Goal: Task Accomplishment & Management: Use online tool/utility

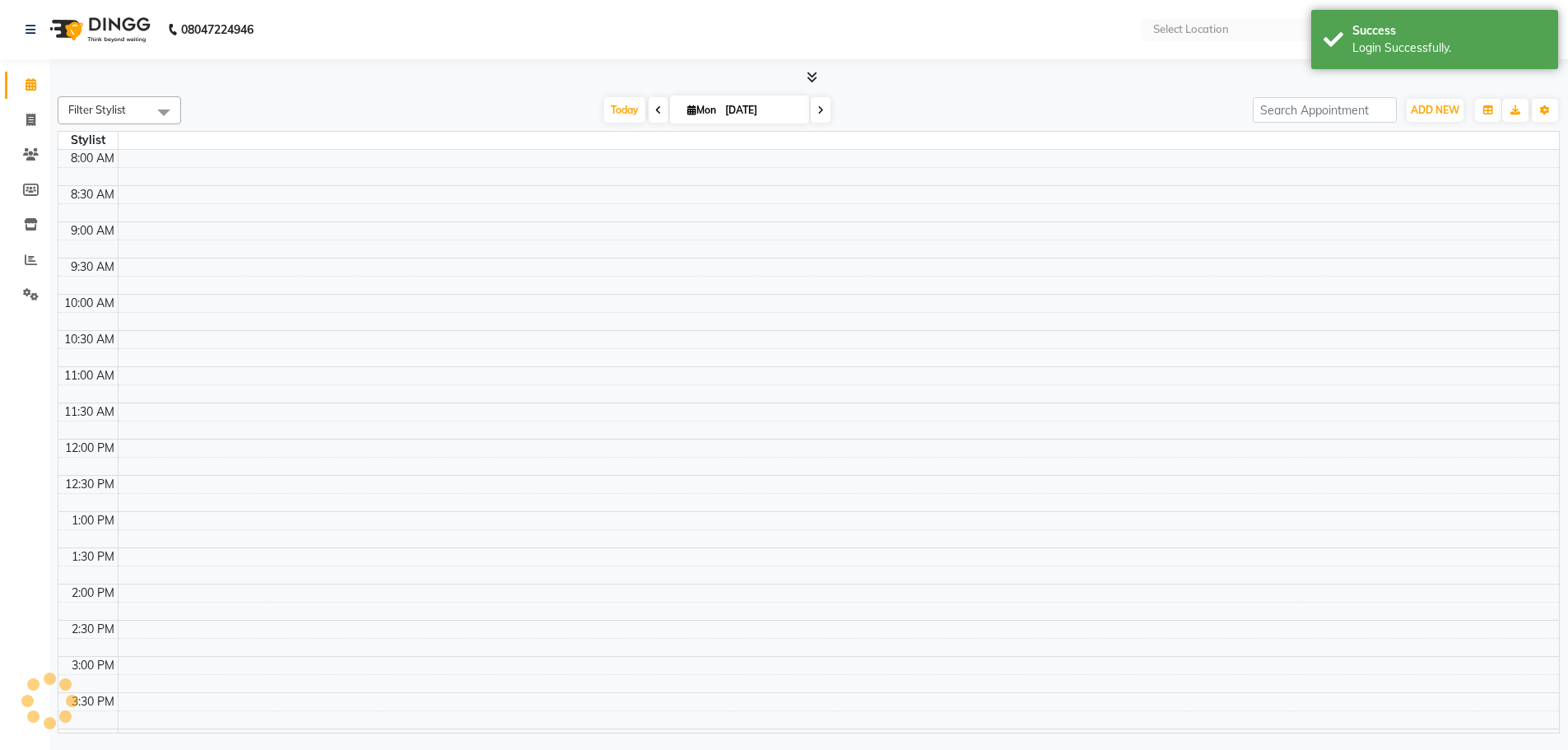
select select "en"
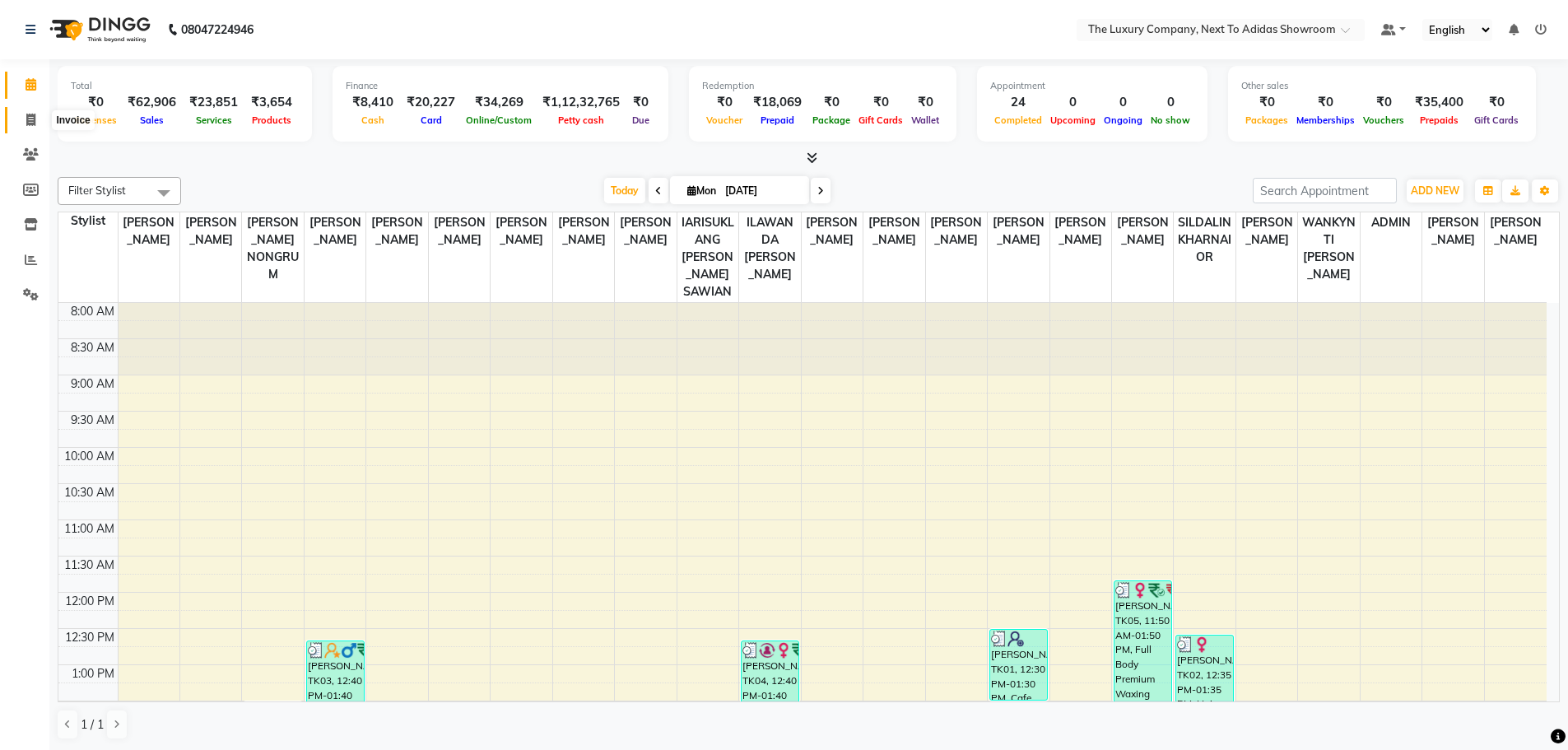
click at [27, 125] on icon at bounding box center [31, 120] width 9 height 13
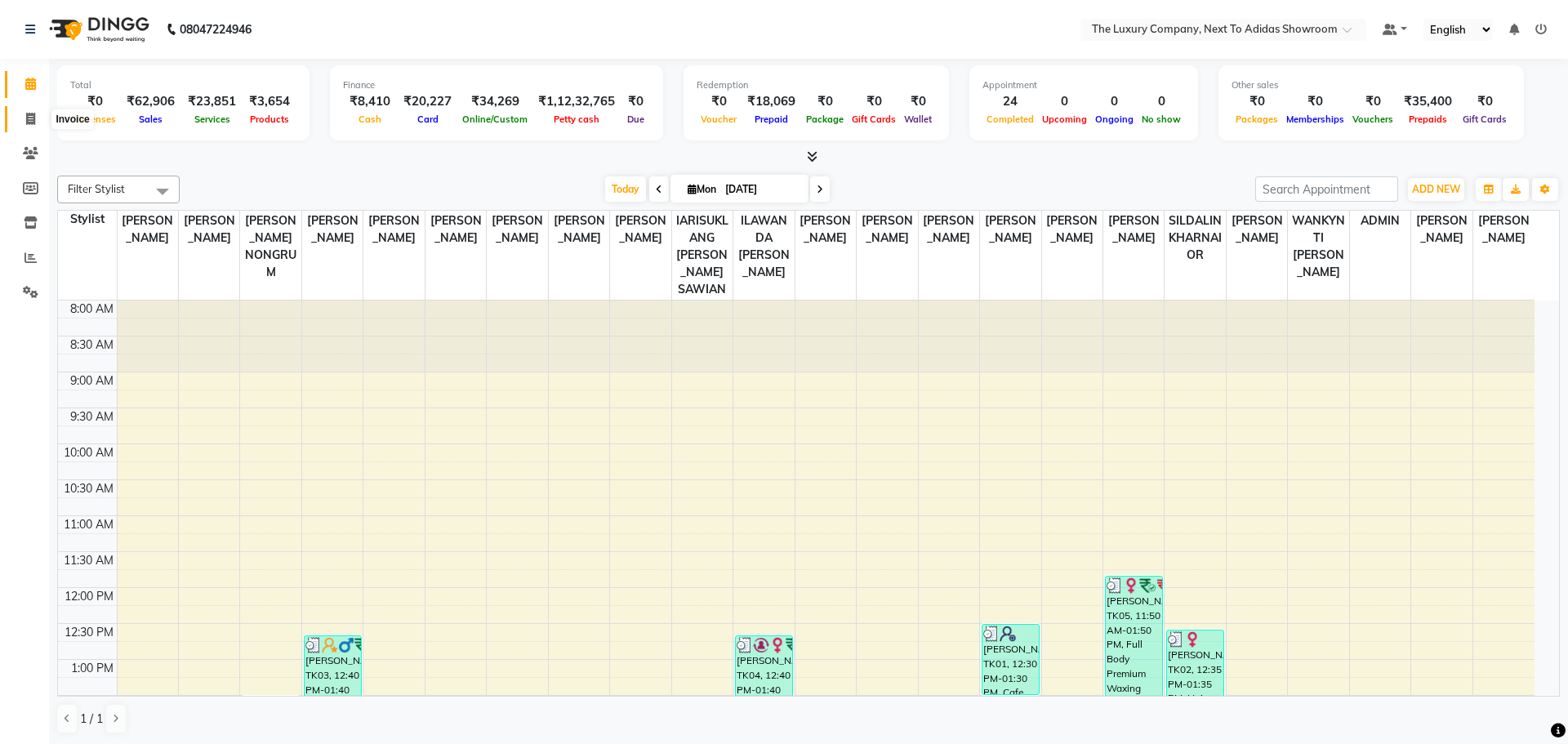
select select "service"
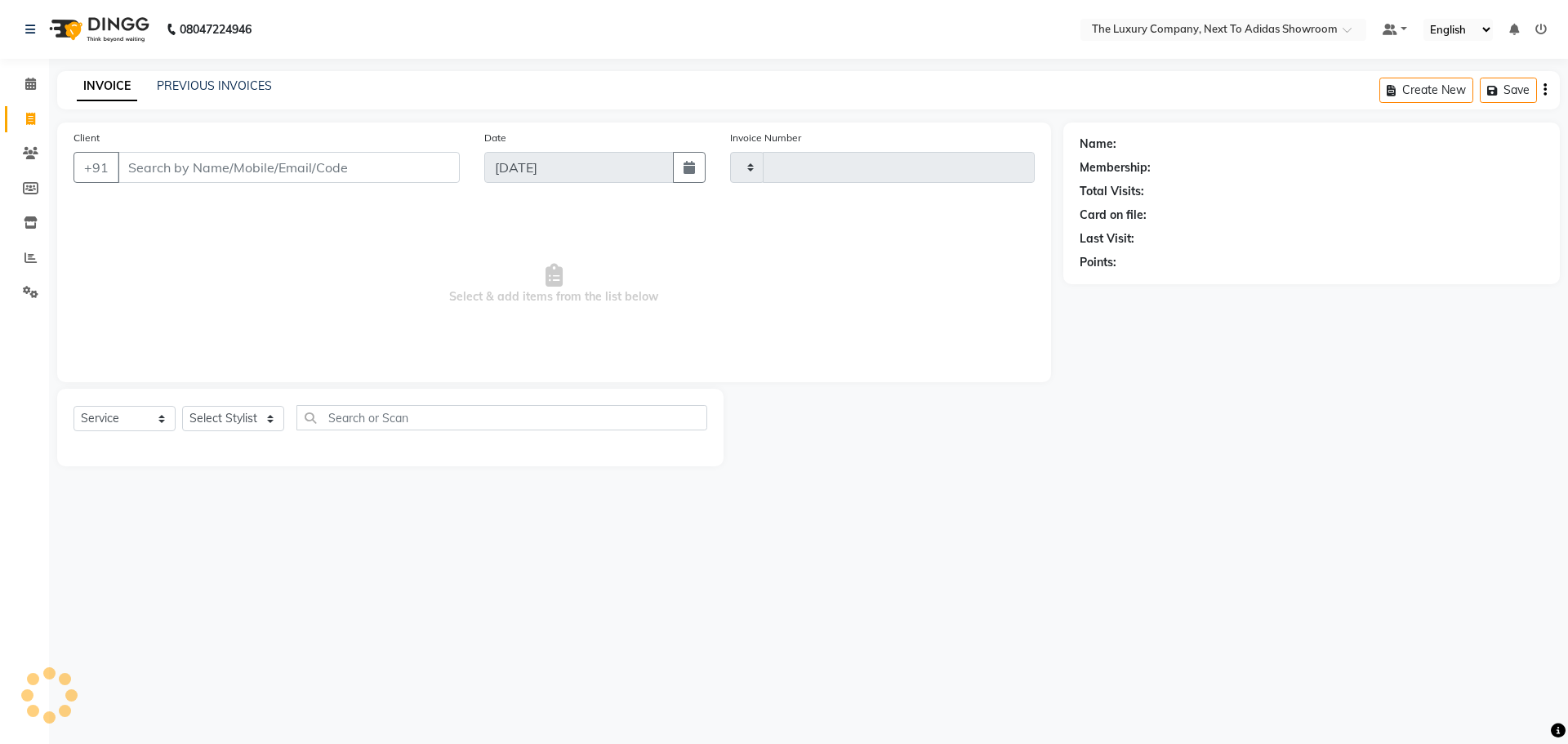
type input "5572"
select select "6828"
click at [172, 163] on input "97744 51462" at bounding box center [246, 168] width 259 height 31
type input "9774451462"
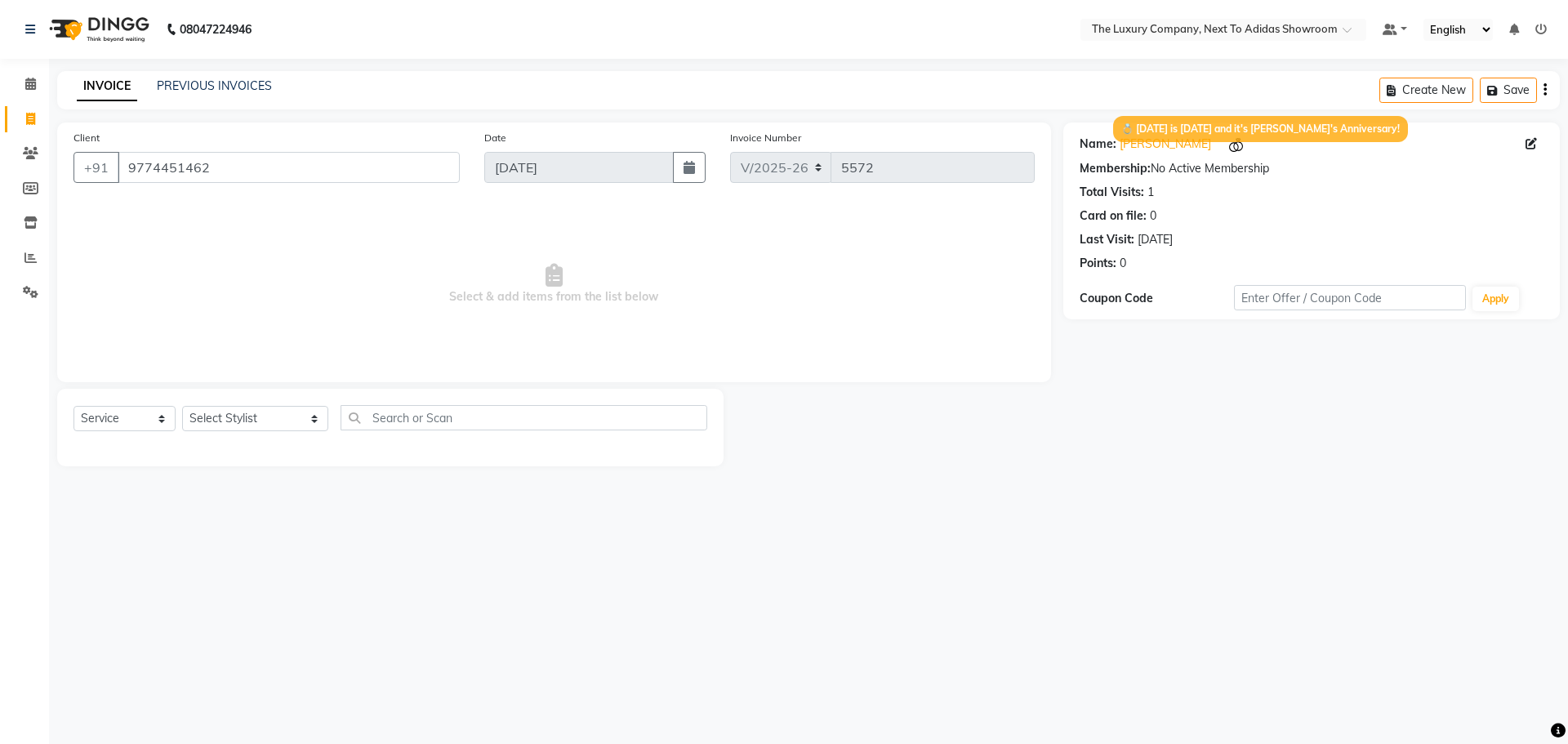
click at [1228, 148] on img at bounding box center [1236, 144] width 17 height 17
click at [1196, 142] on span "💍 Today is September 1 and it's Lucy's Anniversary!" at bounding box center [1260, 128] width 295 height 26
click at [1228, 146] on img at bounding box center [1236, 144] width 17 height 17
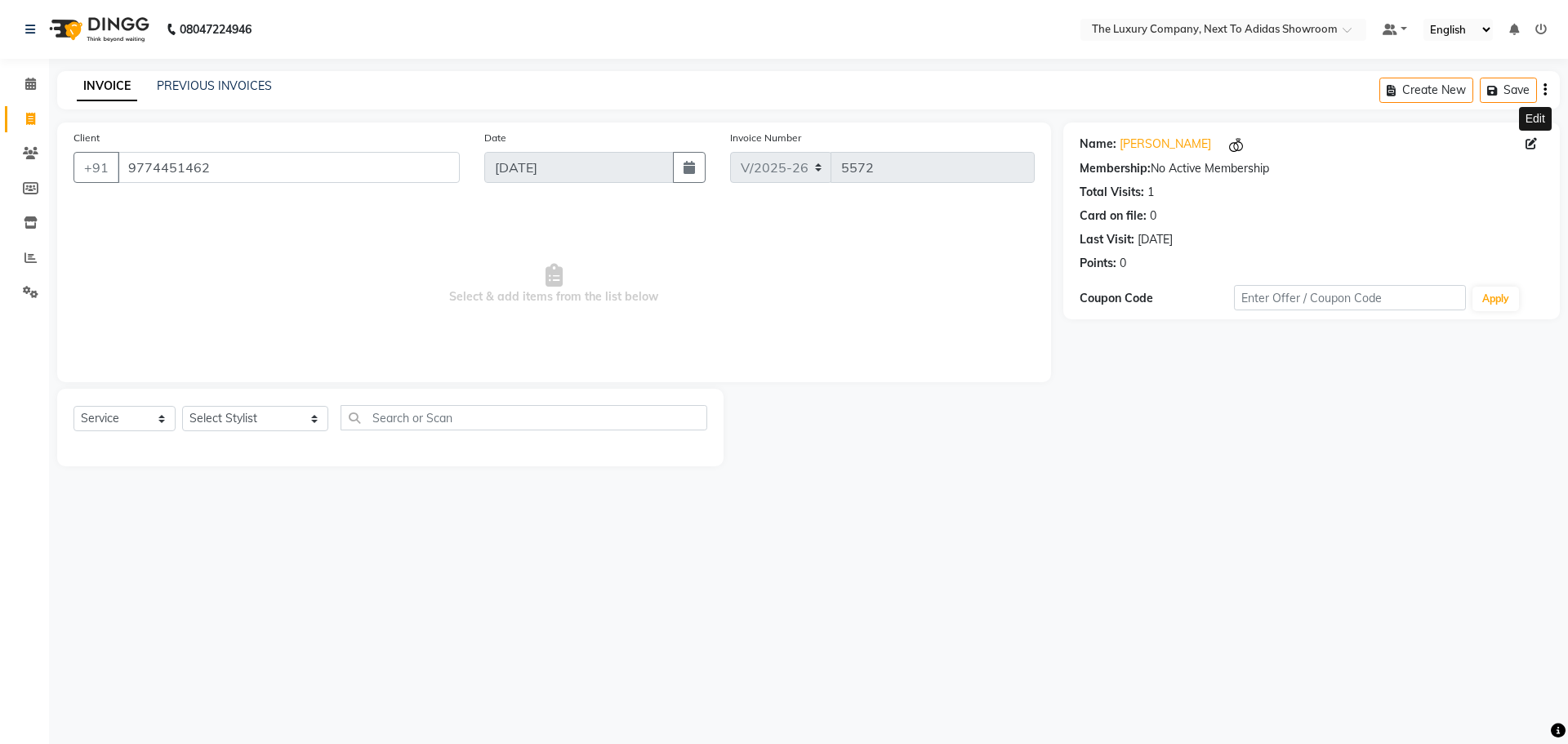
click at [1525, 143] on icon at bounding box center [1530, 143] width 12 height 12
click at [1528, 143] on icon at bounding box center [1530, 143] width 12 height 12
select select "female"
select select "01"
select select "09"
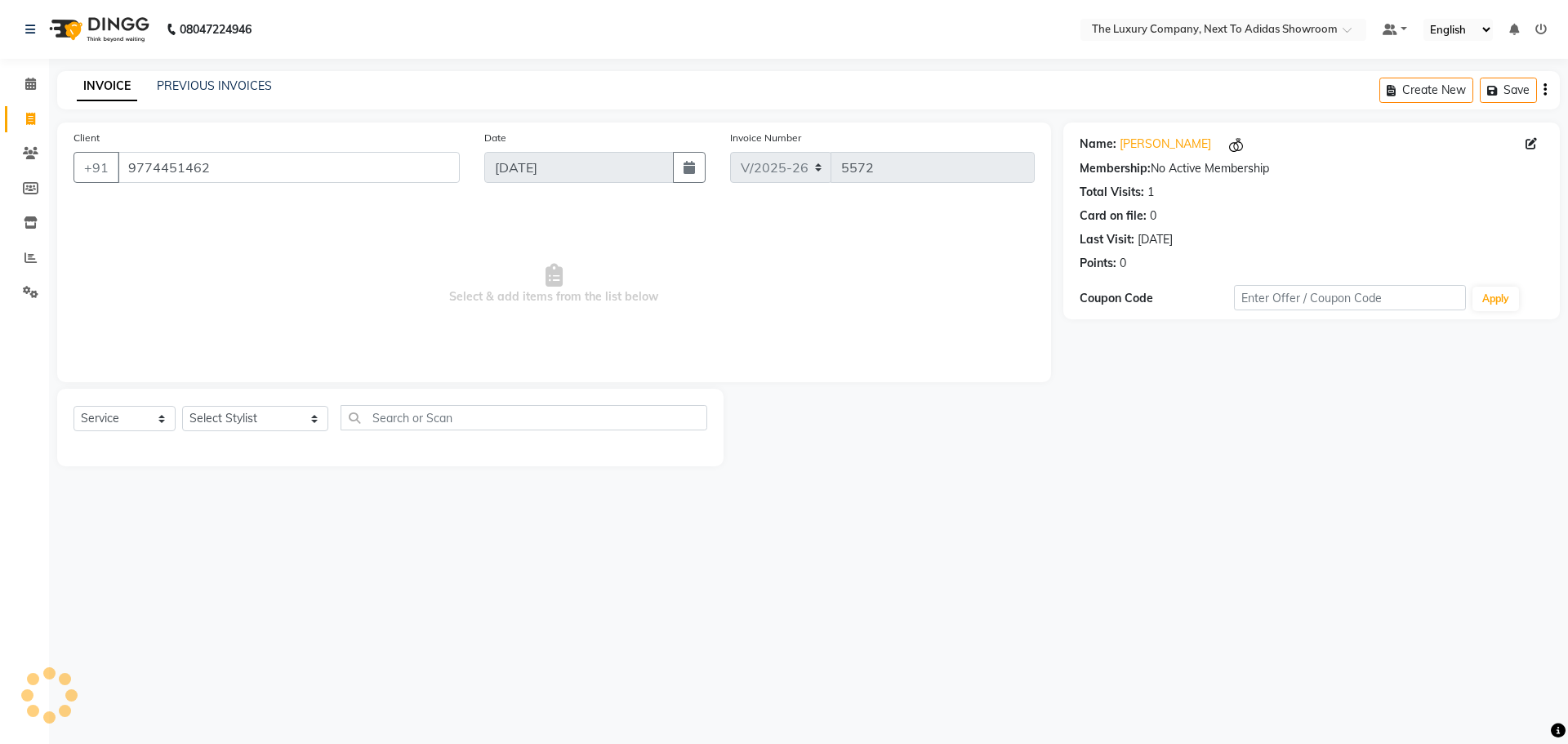
select select "1990"
select select "female"
select select "01"
select select "09"
select select "1990"
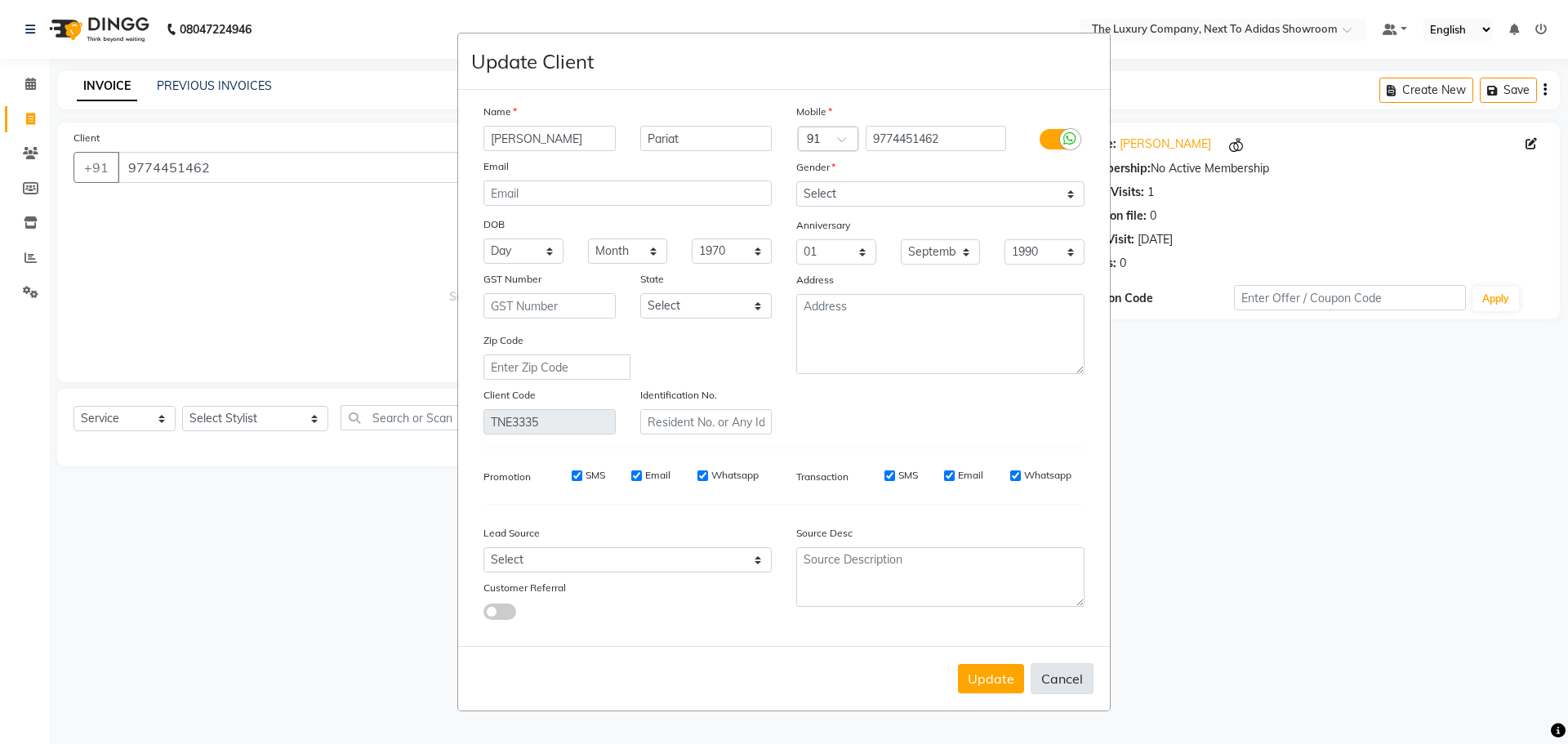
click at [1065, 686] on button "Cancel" at bounding box center [1062, 679] width 63 height 31
select select
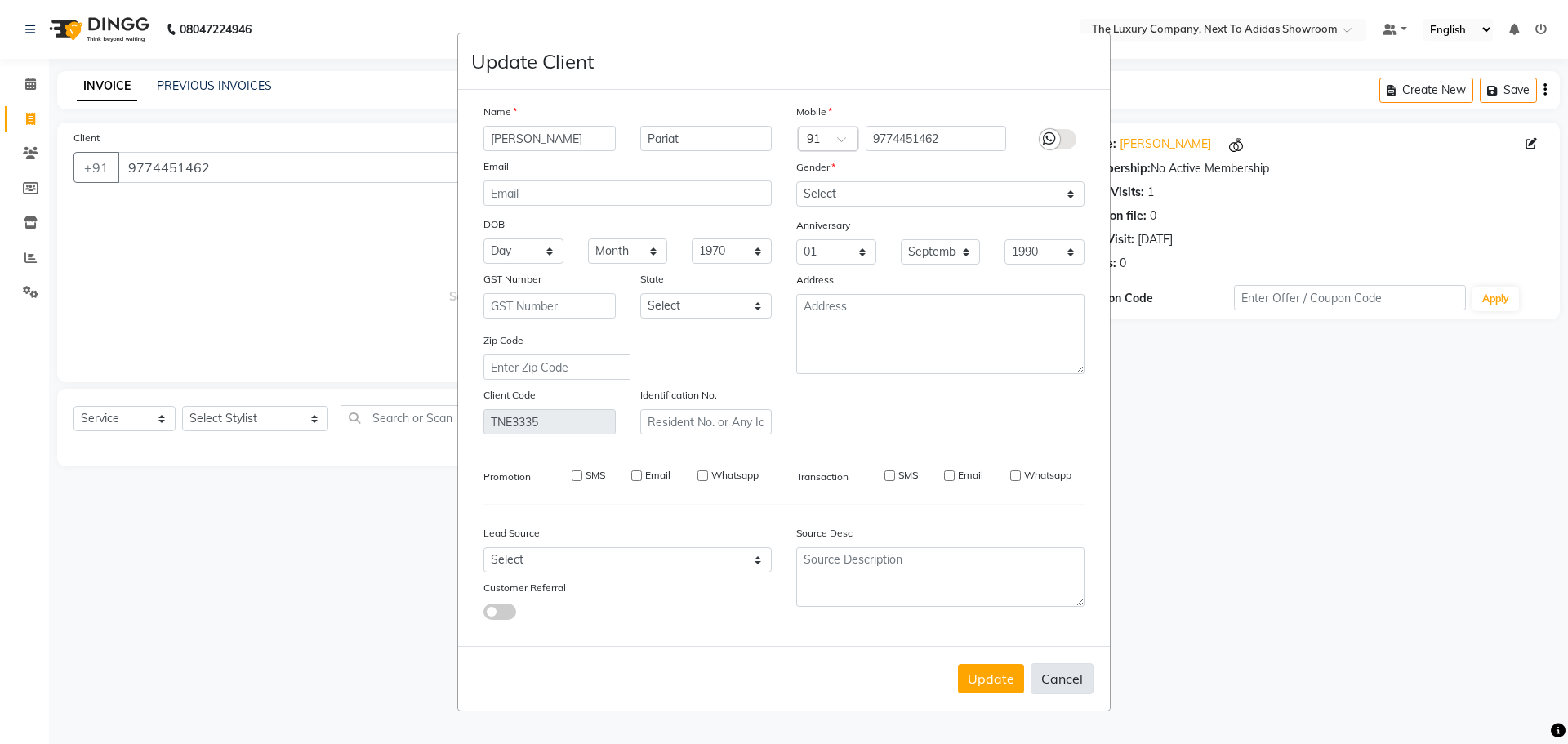
select select
checkbox input "false"
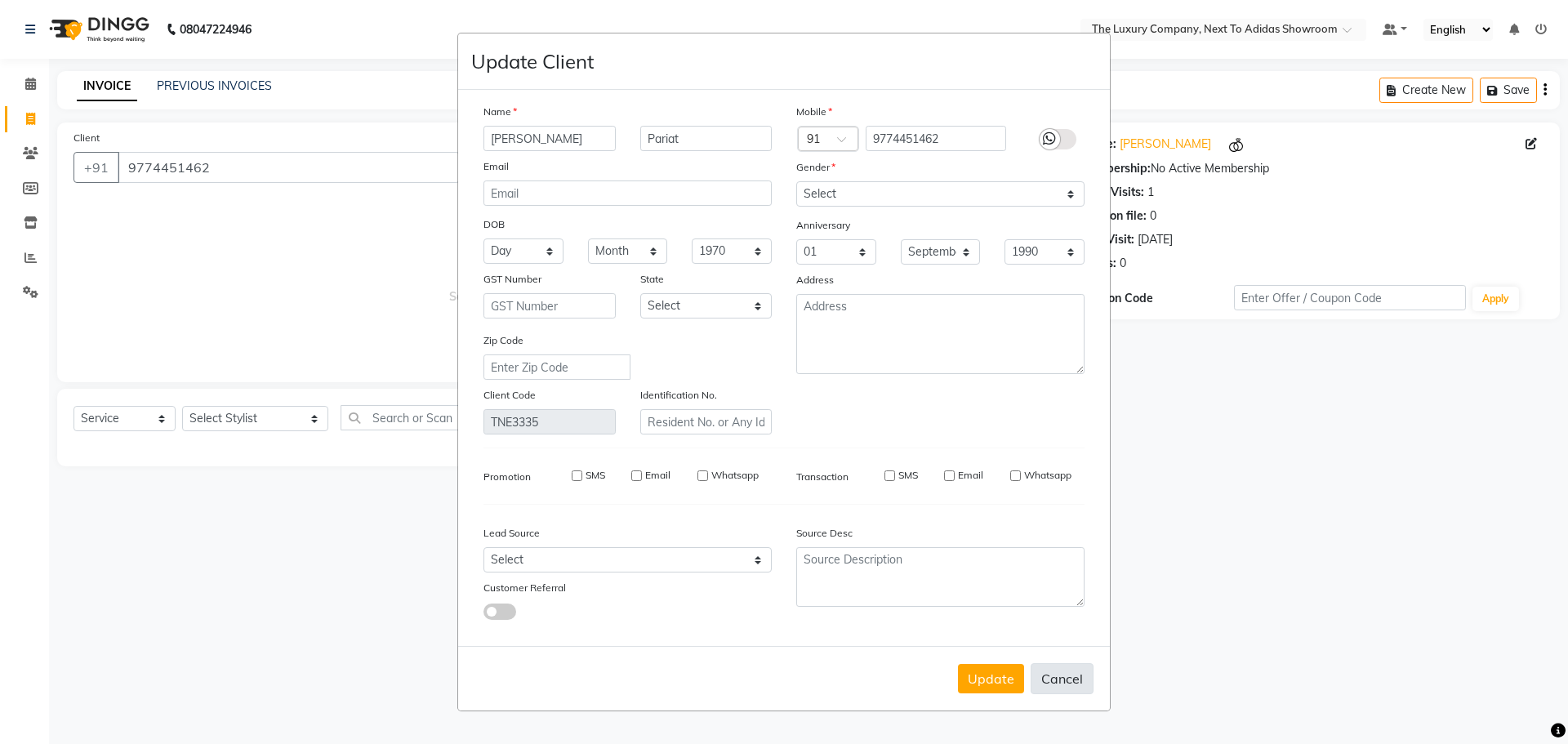
checkbox input "false"
select select
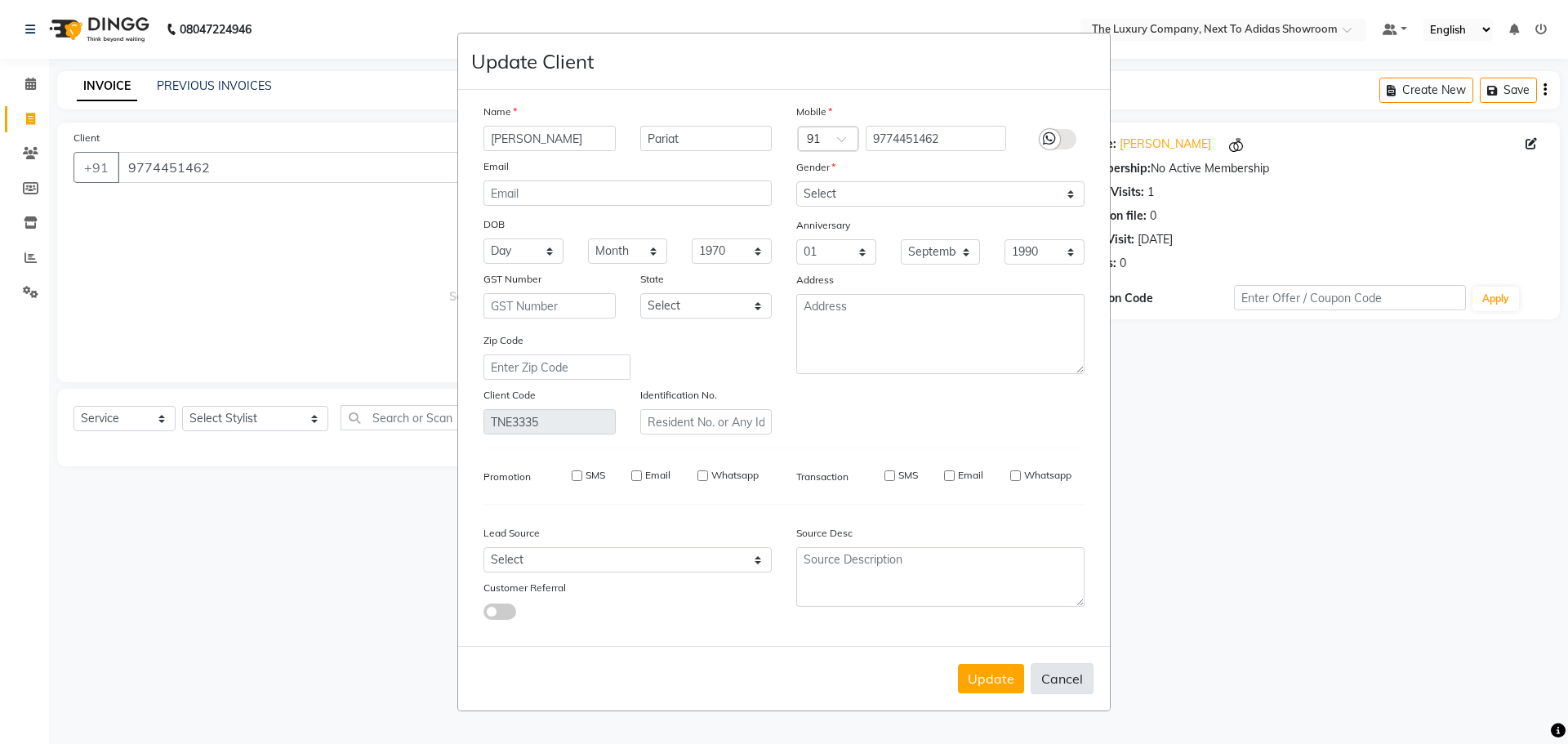
select select
checkbox input "false"
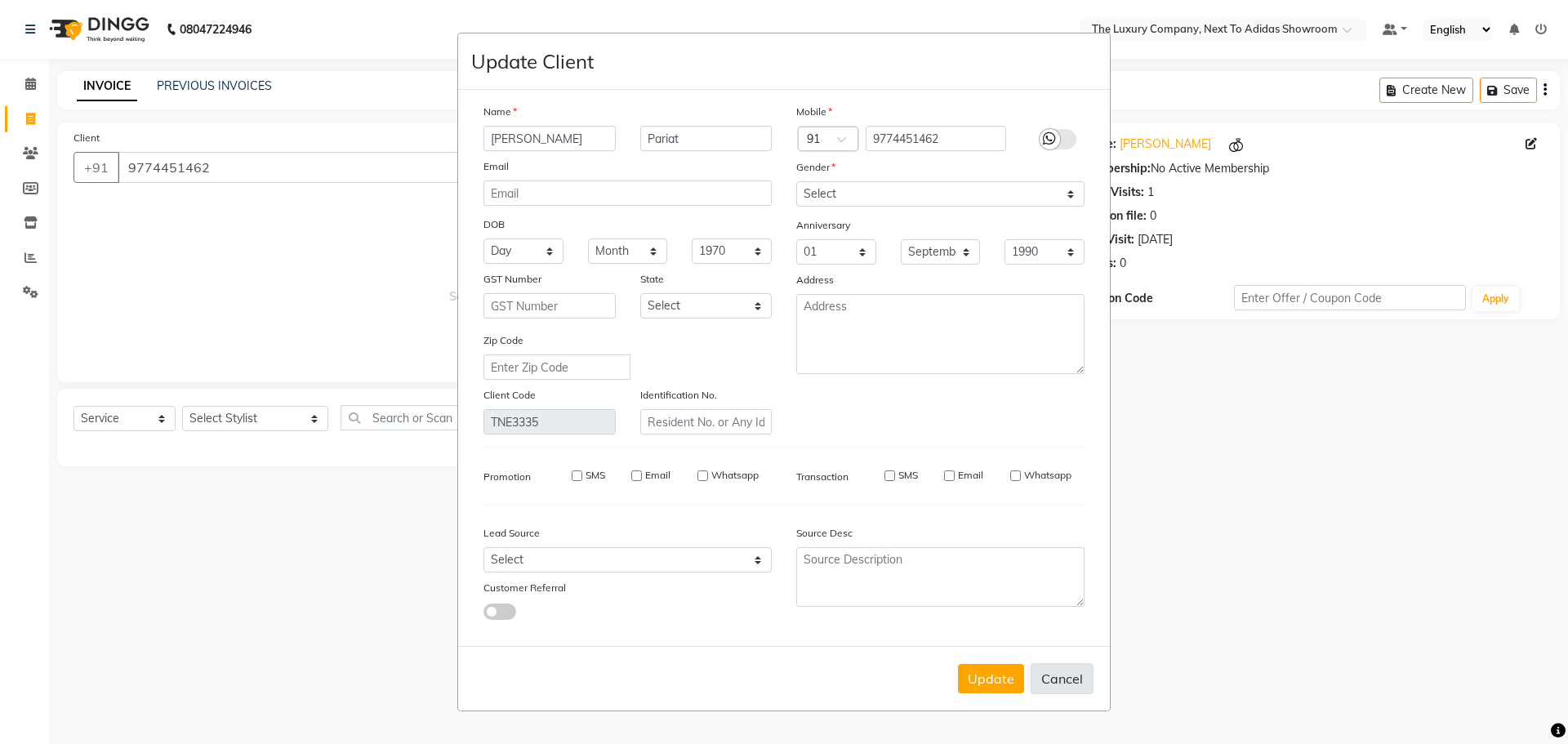
checkbox input "false"
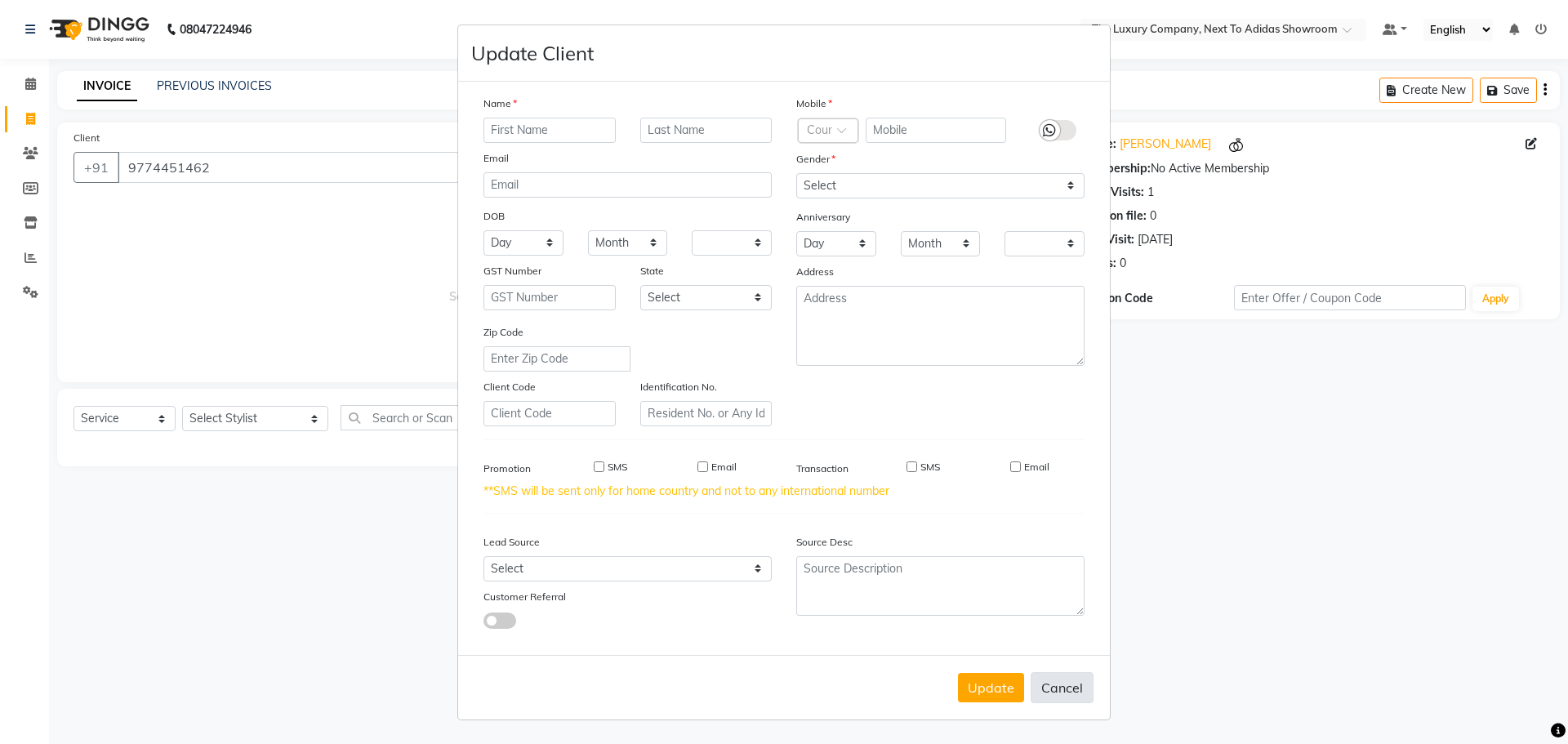
click at [1064, 696] on button "Cancel" at bounding box center [1062, 688] width 63 height 31
select select
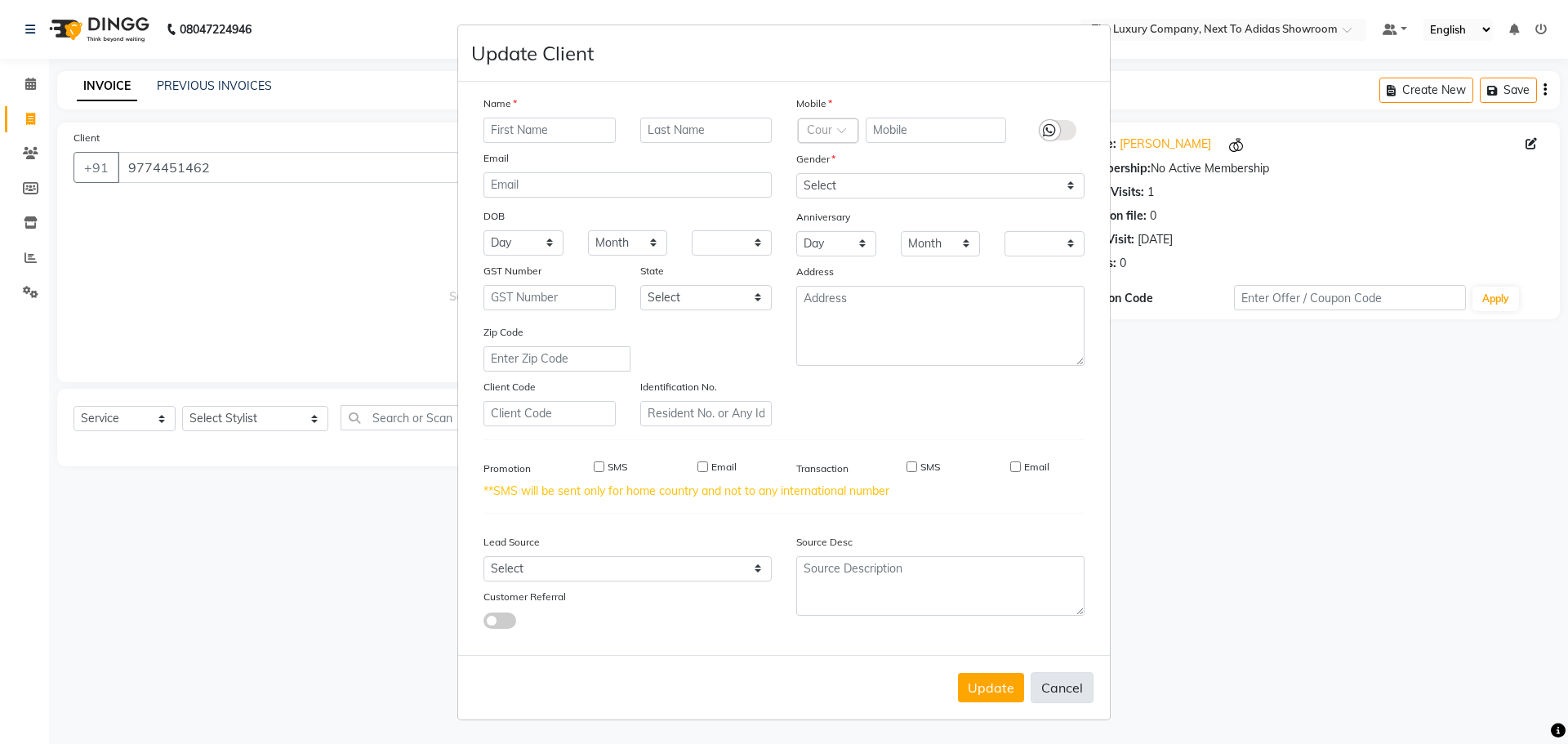
select select
checkbox input "false"
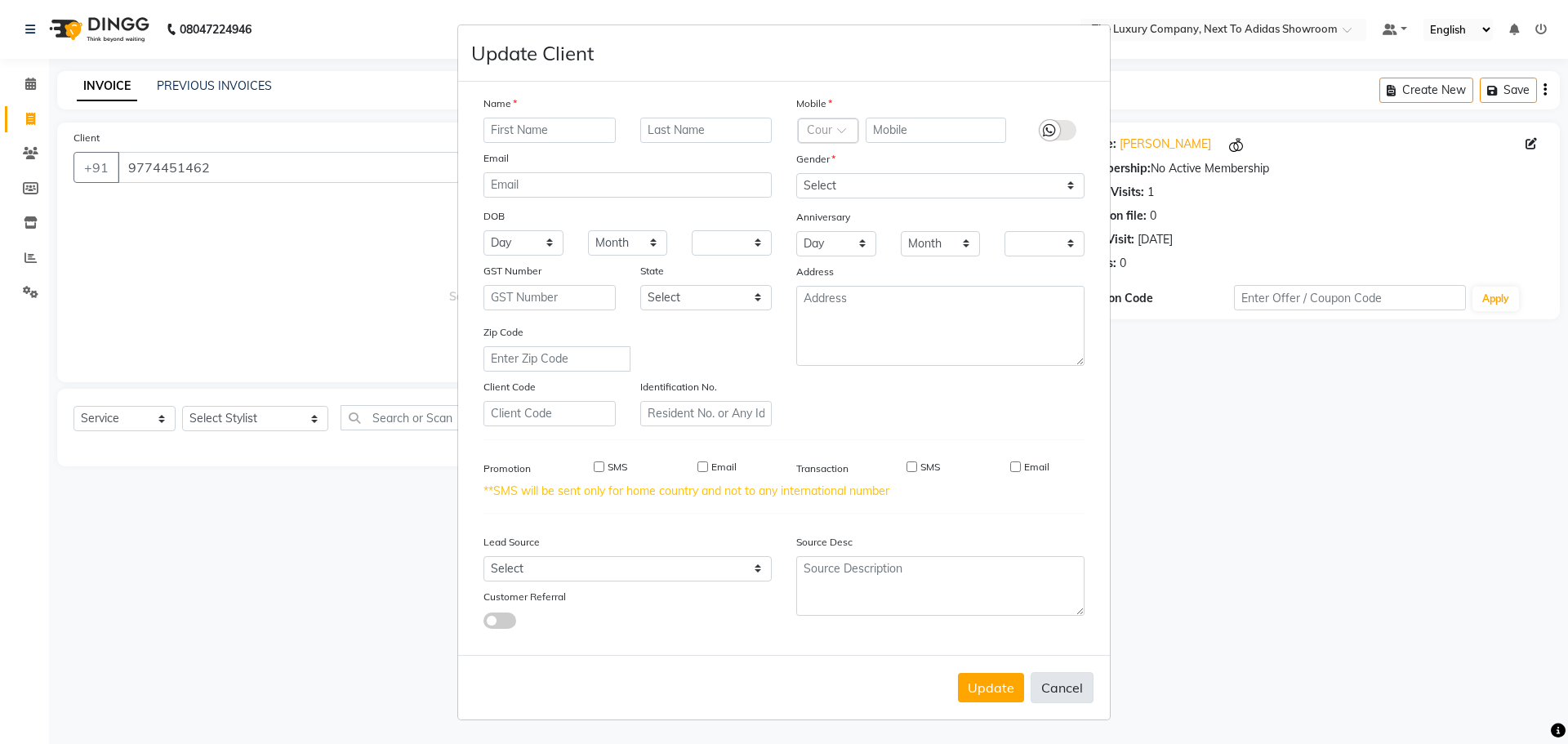
checkbox input "false"
click at [998, 683] on button "Update" at bounding box center [991, 688] width 66 height 30
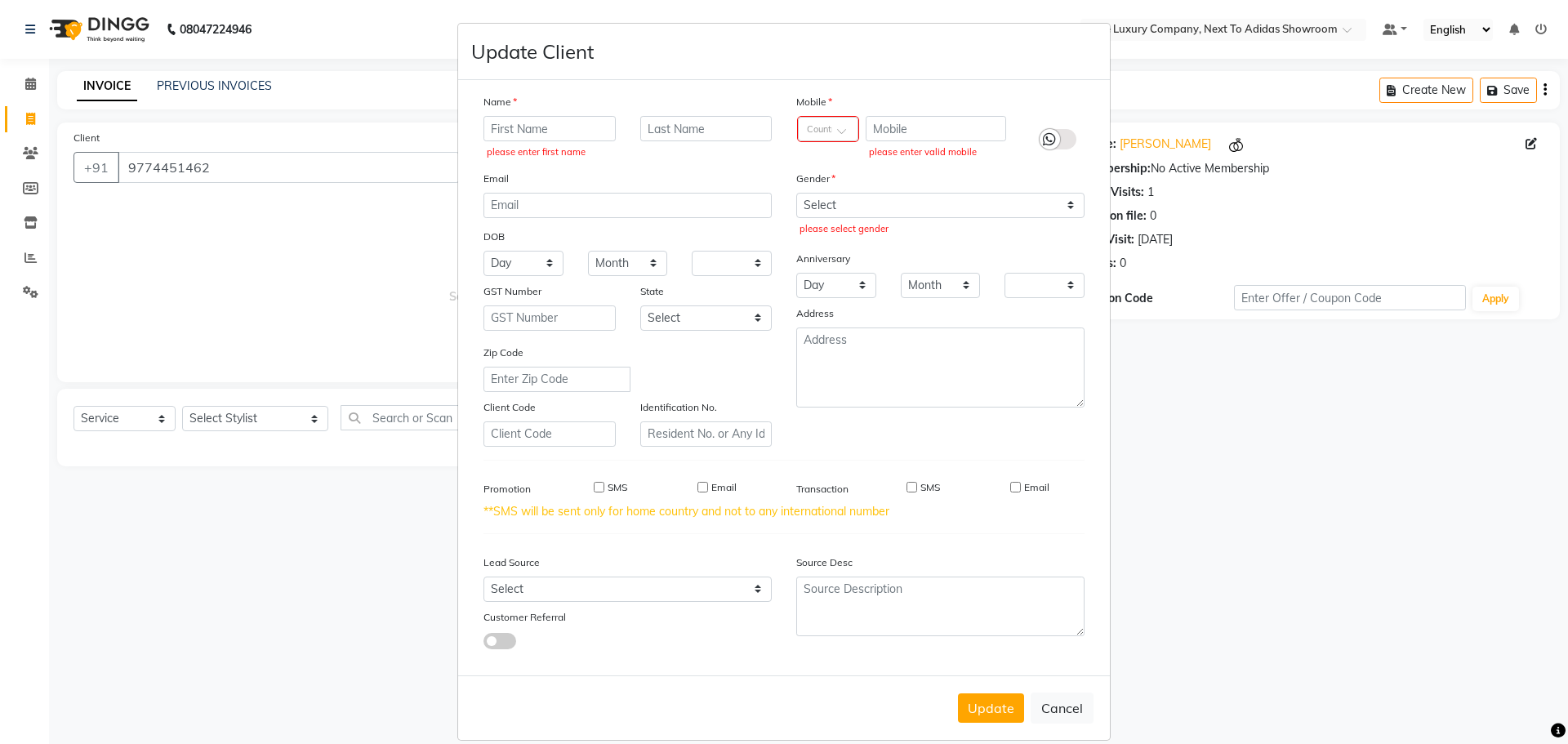
click at [1307, 619] on ngb-modal-window "Update Client Name please enter first name Email DOB Day 01 02 03 04 05 06 07 0…" at bounding box center [784, 372] width 1568 height 744
click at [1055, 698] on button "Cancel" at bounding box center [1062, 708] width 63 height 31
select select
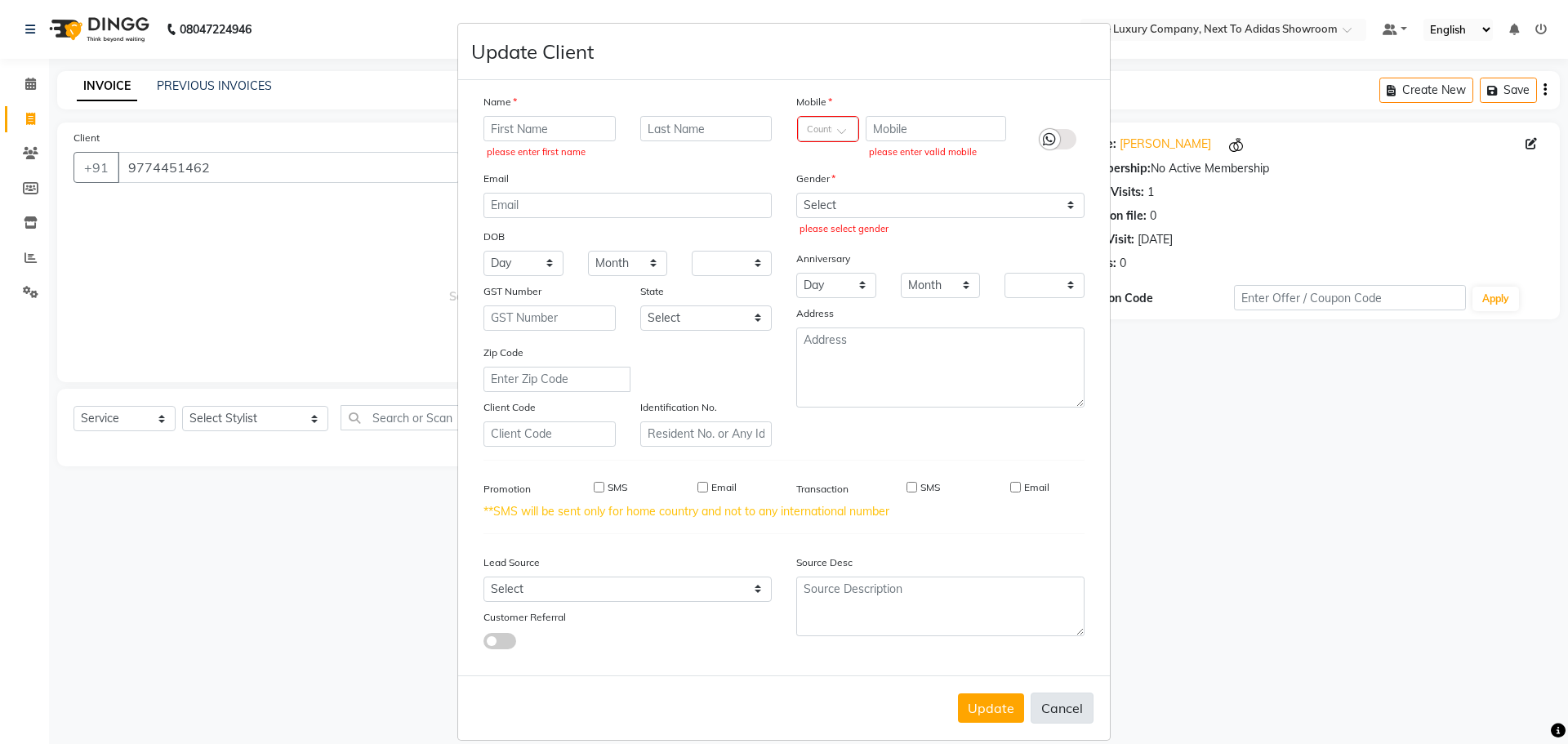
select select
checkbox input "false"
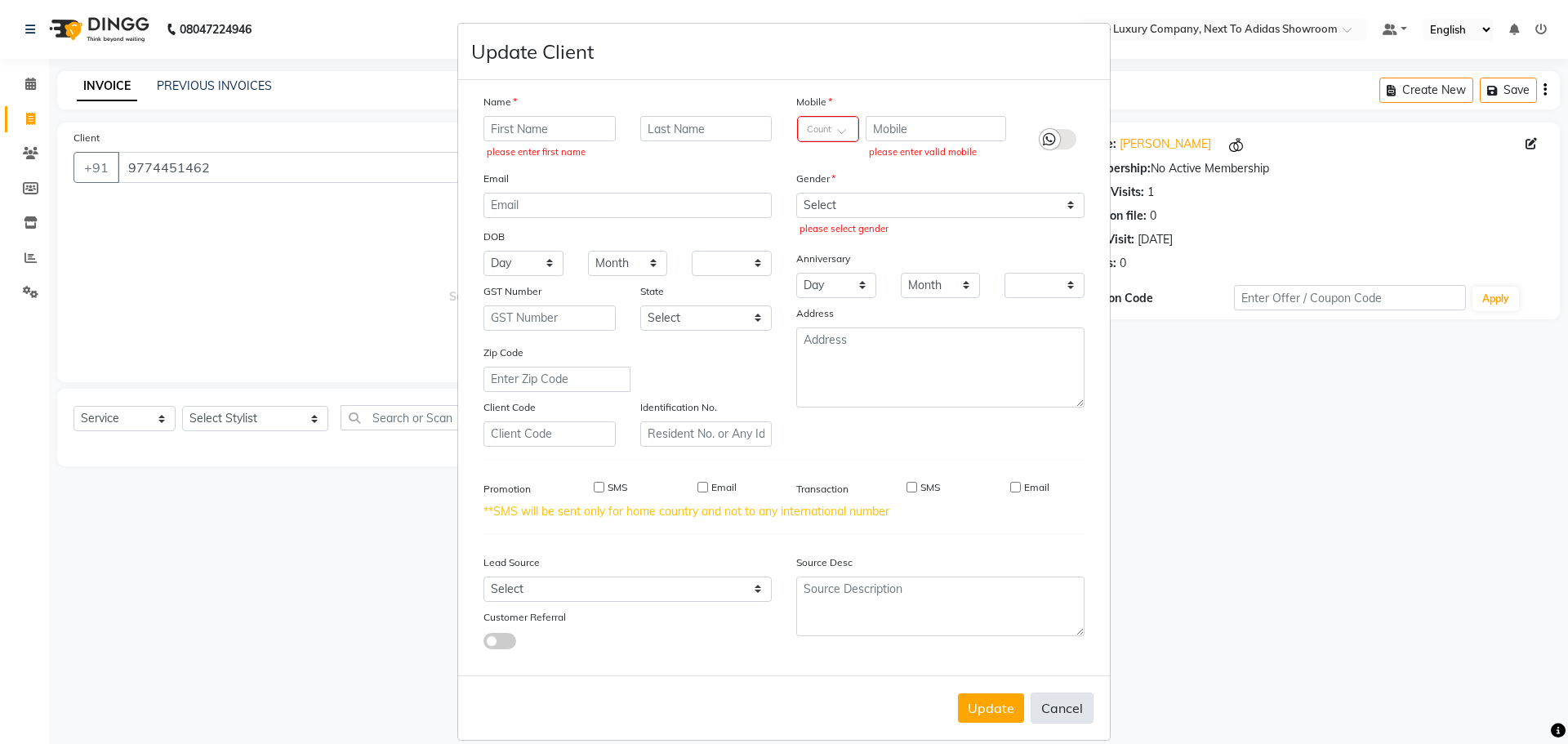
checkbox input "false"
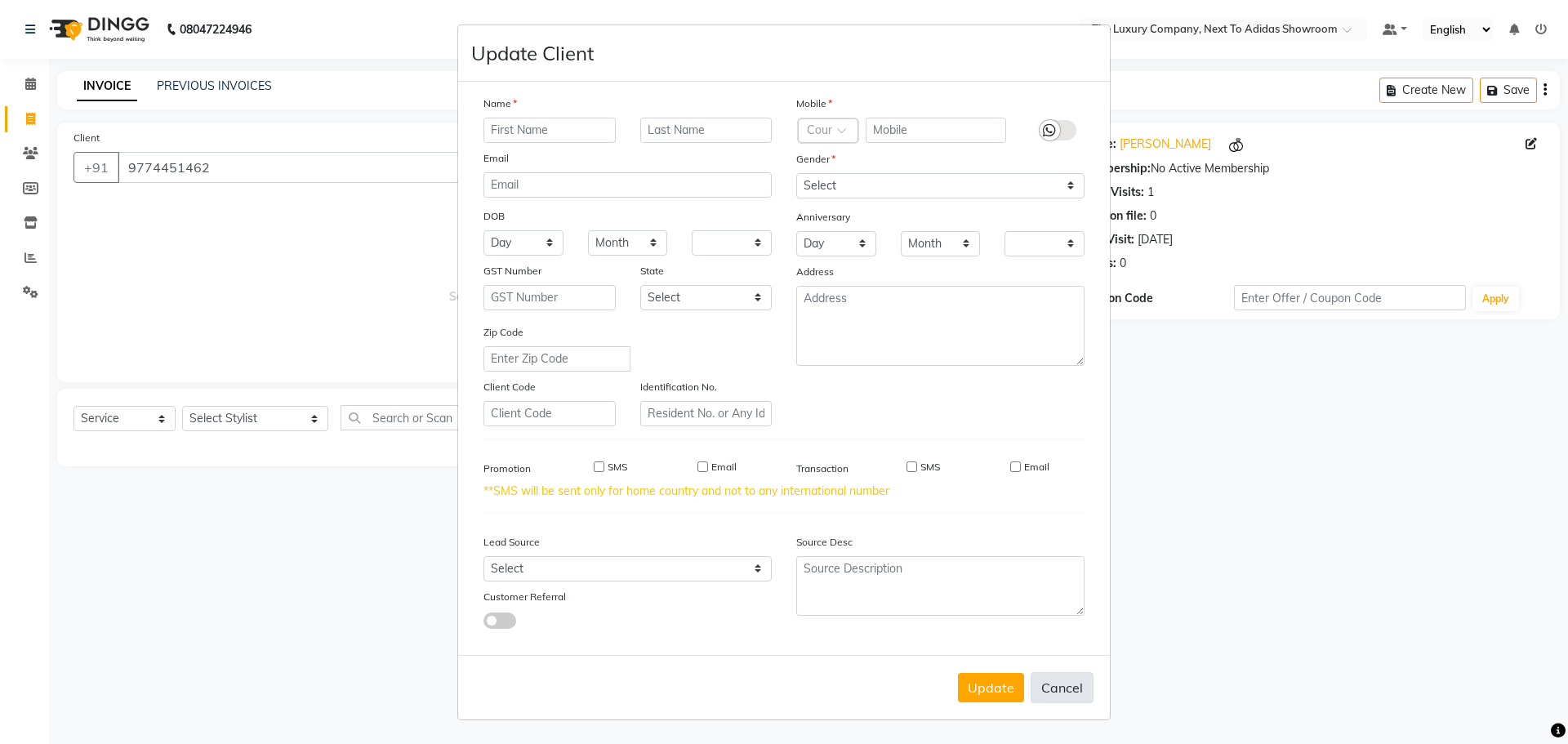
click at [1070, 680] on button "Cancel" at bounding box center [1062, 688] width 63 height 31
select select
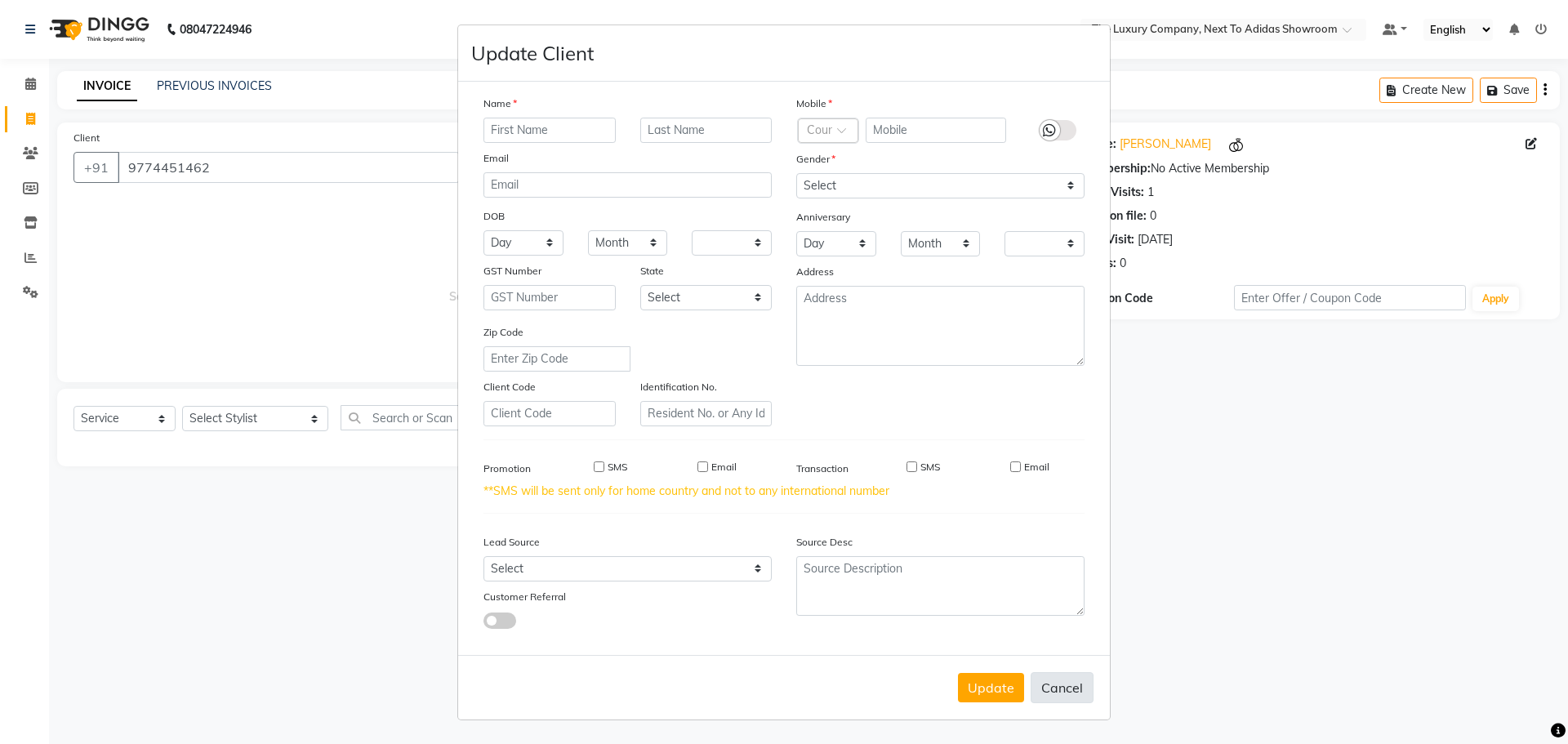
select select
checkbox input "false"
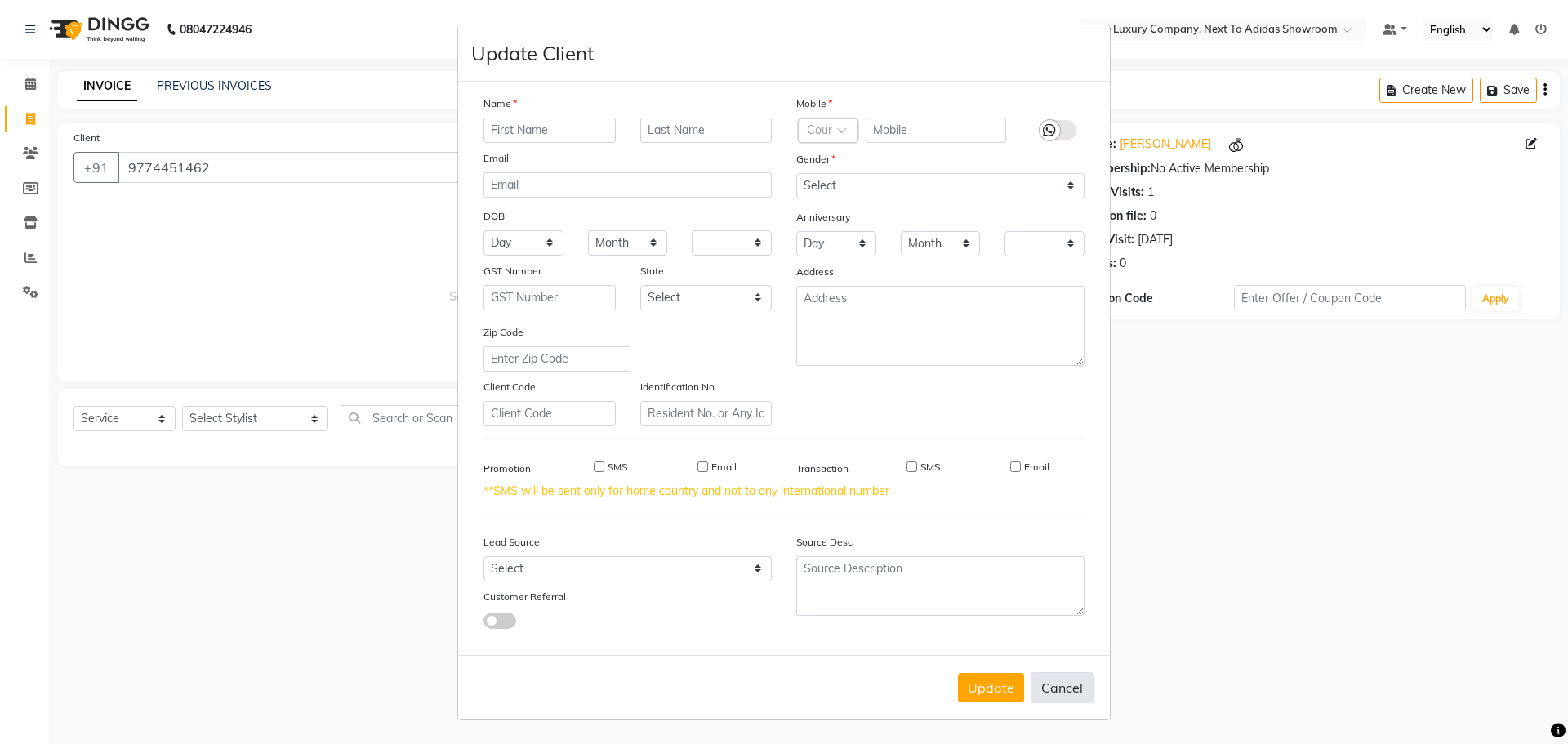
checkbox input "false"
click at [1354, 623] on ngb-modal-window "Update Client Name Email DOB Day 01 02 03 04 05 06 07 08 09 10 11 12 13 14 15 1…" at bounding box center [784, 372] width 1568 height 744
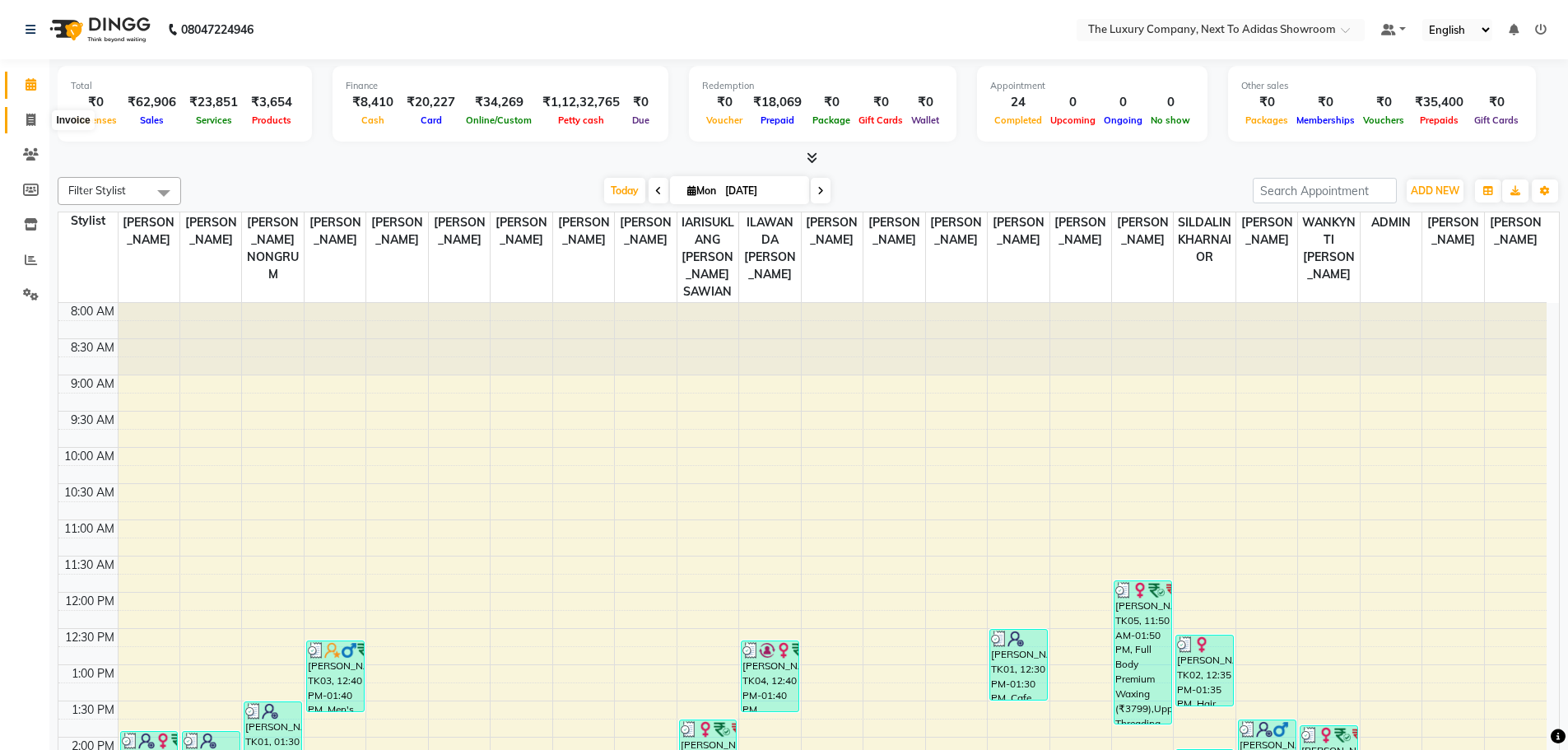
click at [33, 125] on icon at bounding box center [31, 120] width 9 height 13
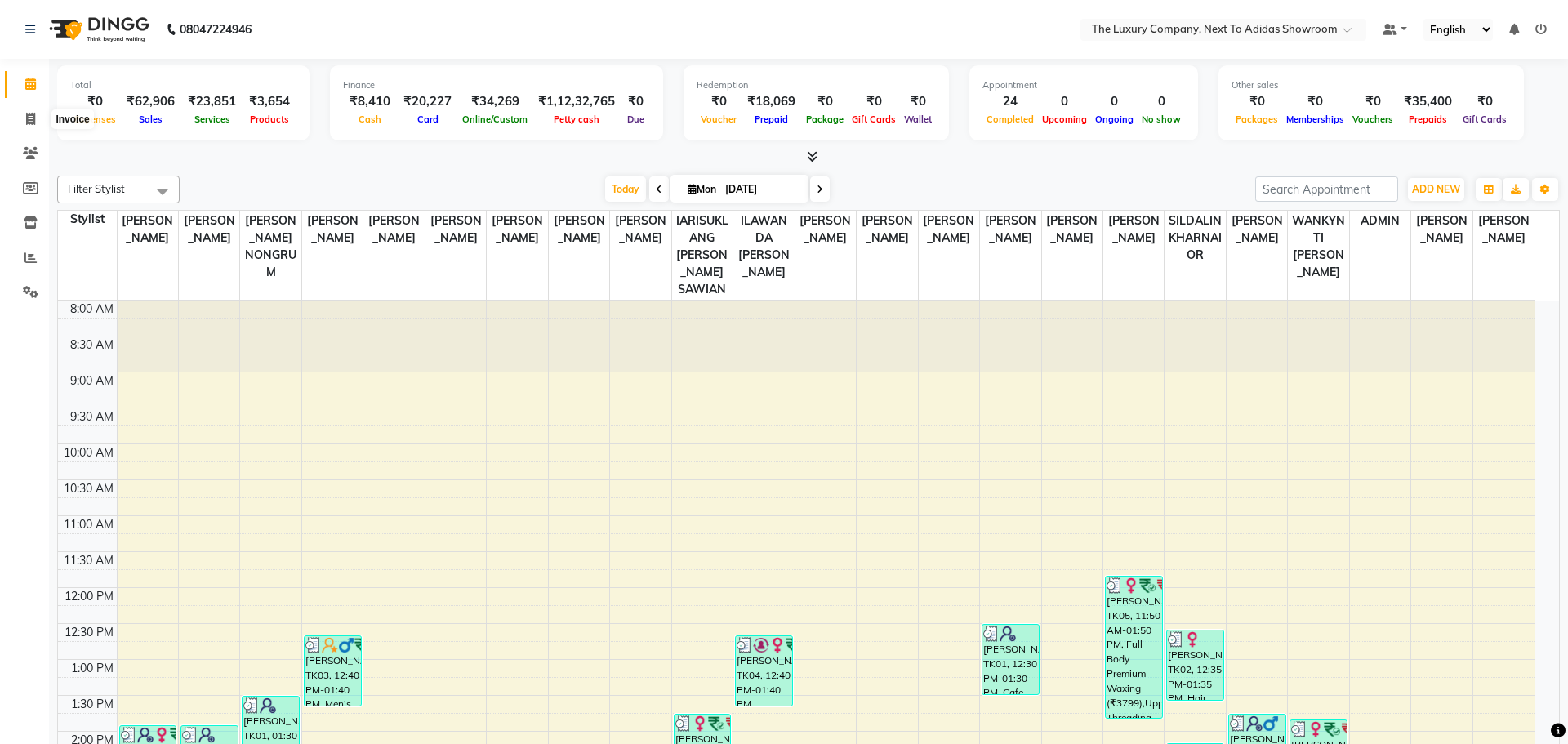
select select "service"
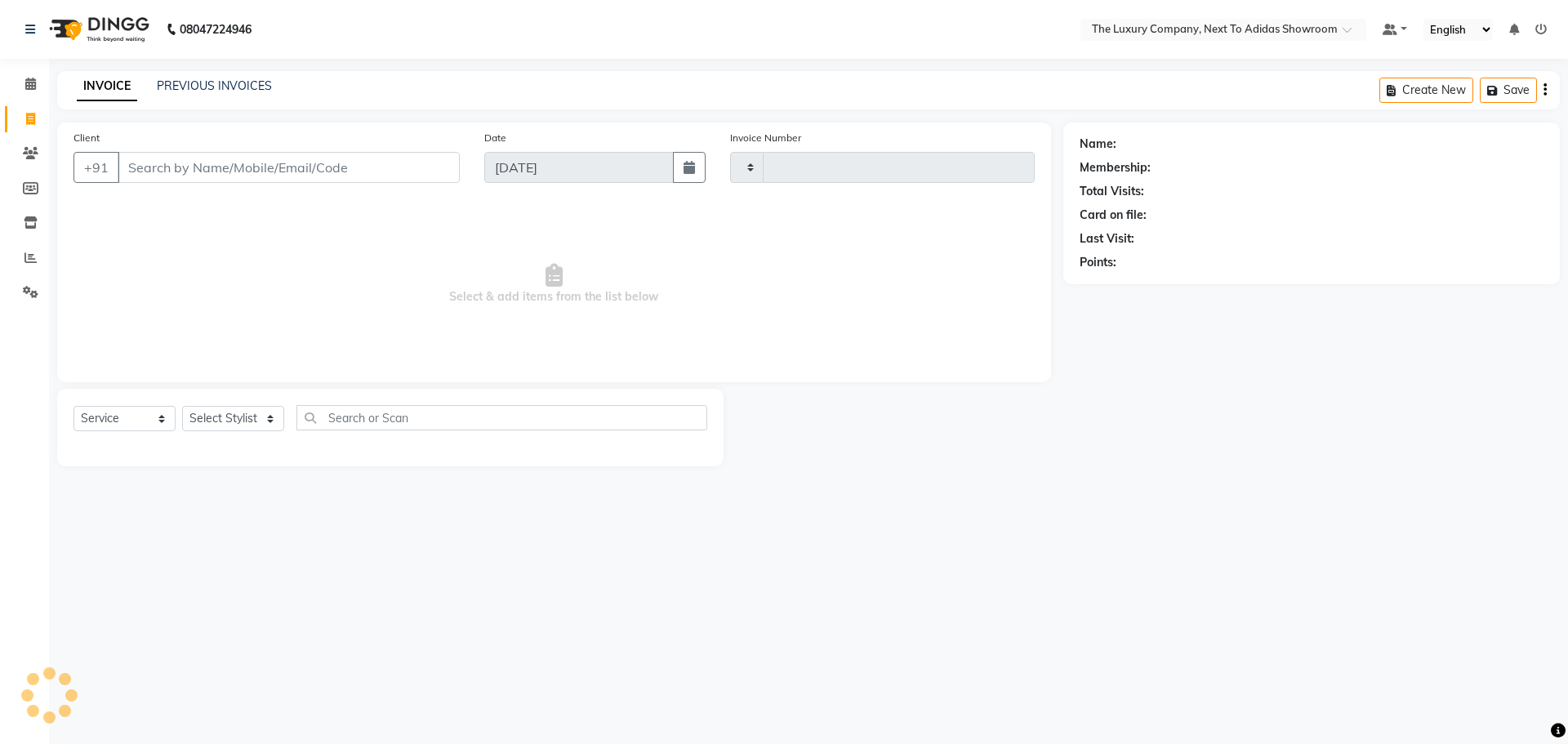
type input "5572"
select select "6828"
drag, startPoint x: 155, startPoint y: 149, endPoint x: 136, endPoint y: 166, distance: 25.5
paste input "9863071412"
drag, startPoint x: 246, startPoint y: 165, endPoint x: 54, endPoint y: 161, distance: 192.0
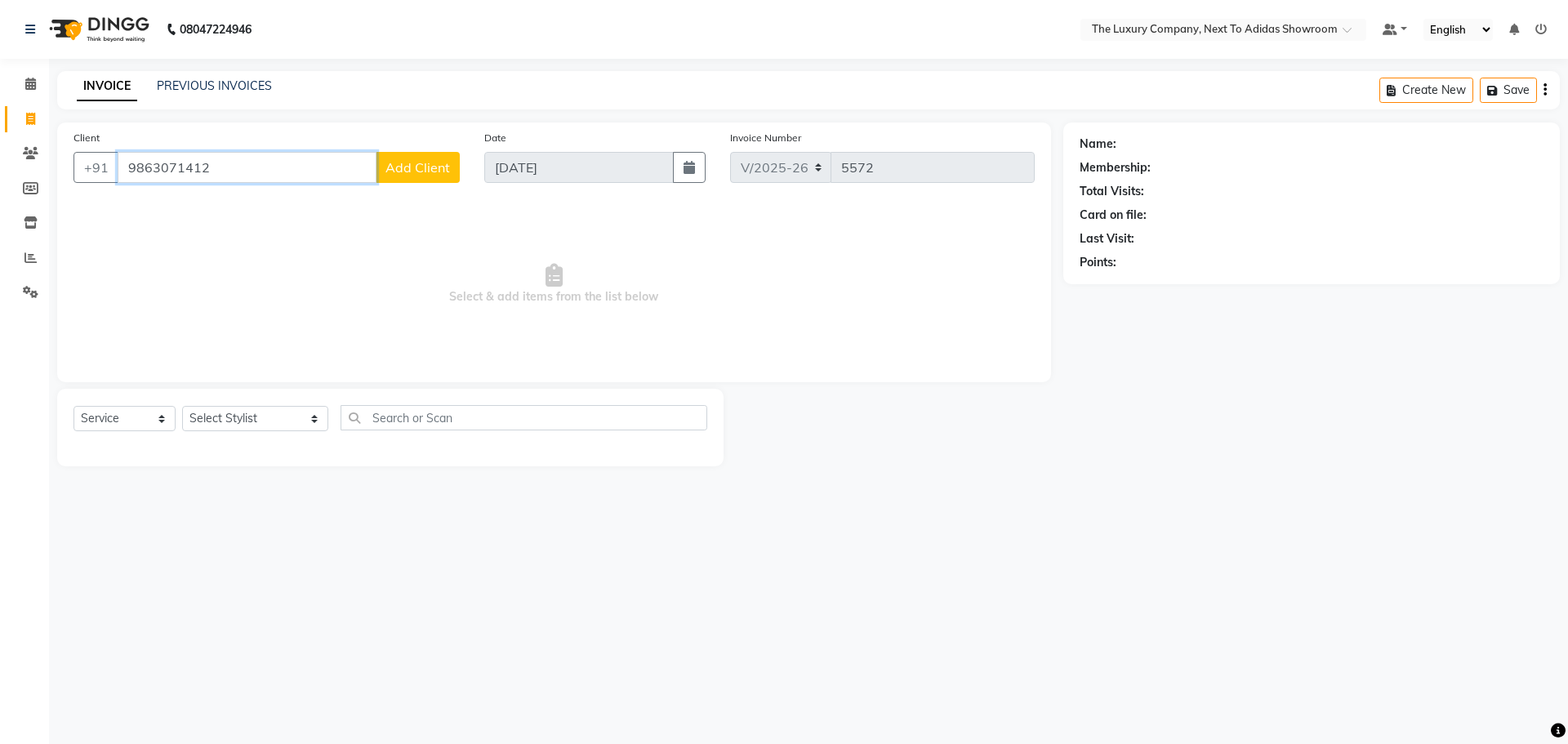
click at [49, 161] on div "Client +91 9863071412 Add Client Date 01-09-2025 Invoice Number V/2025 V/2025-2…" at bounding box center [554, 295] width 1018 height 344
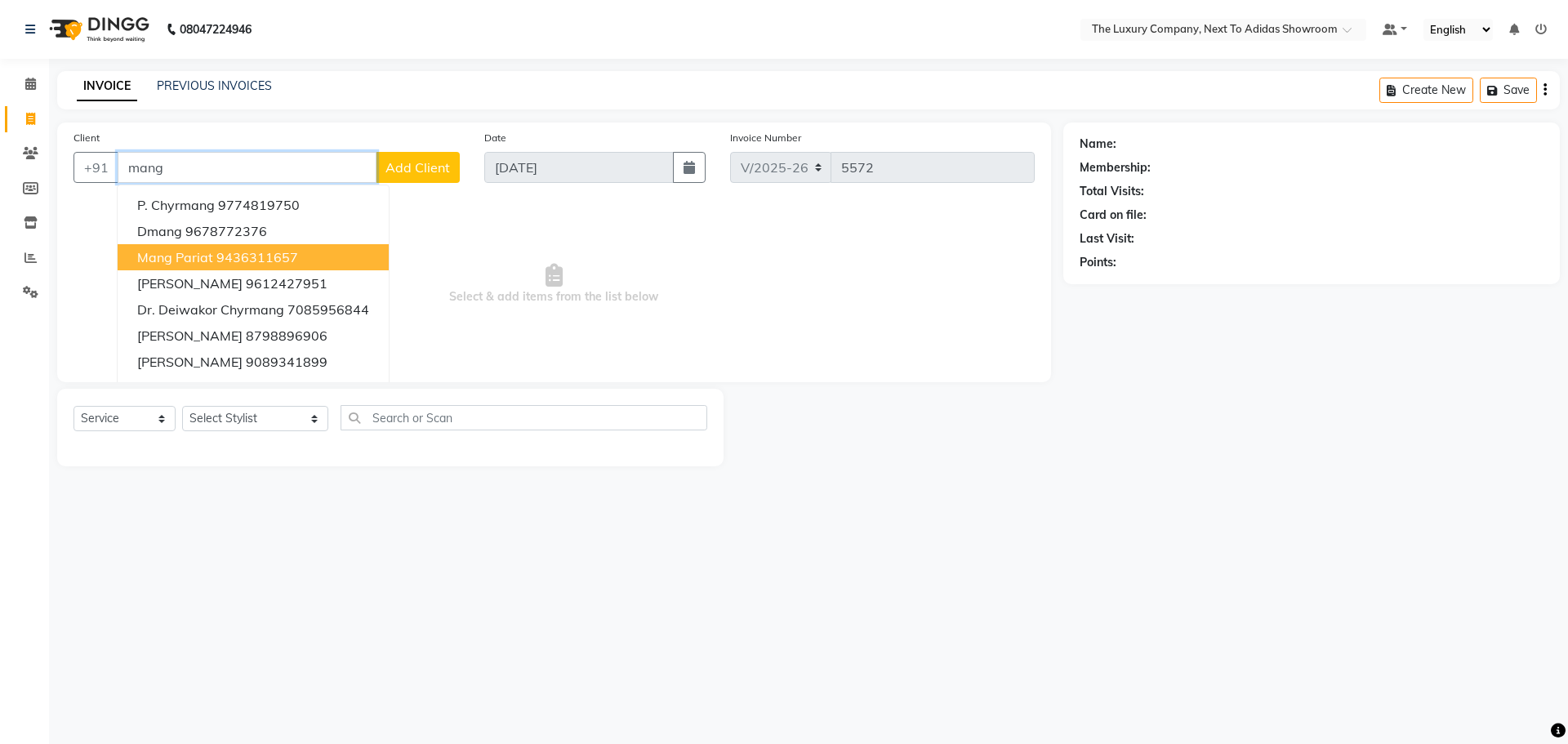
click at [234, 260] on ngb-highlight "9436311657" at bounding box center [256, 257] width 82 height 16
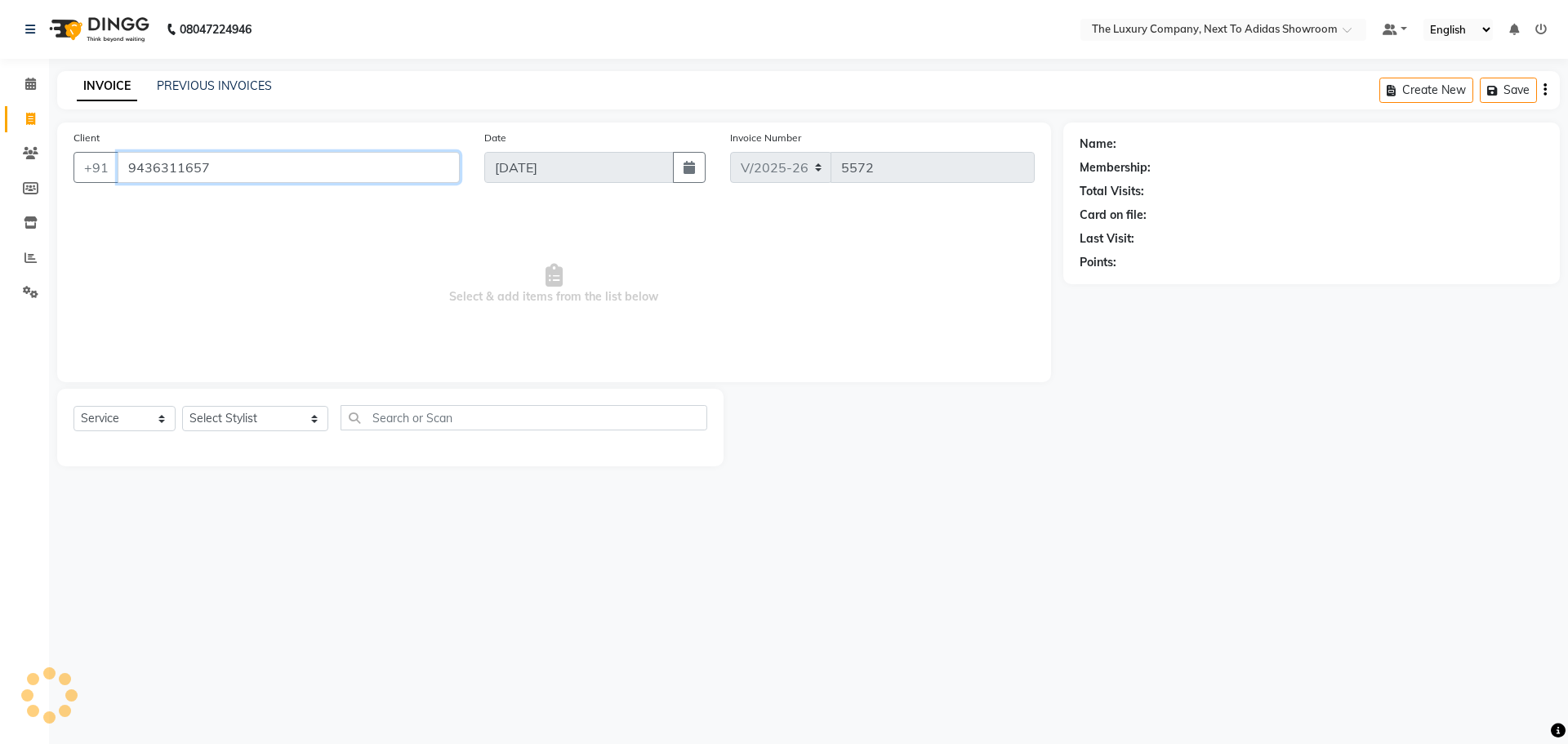
type input "9436311657"
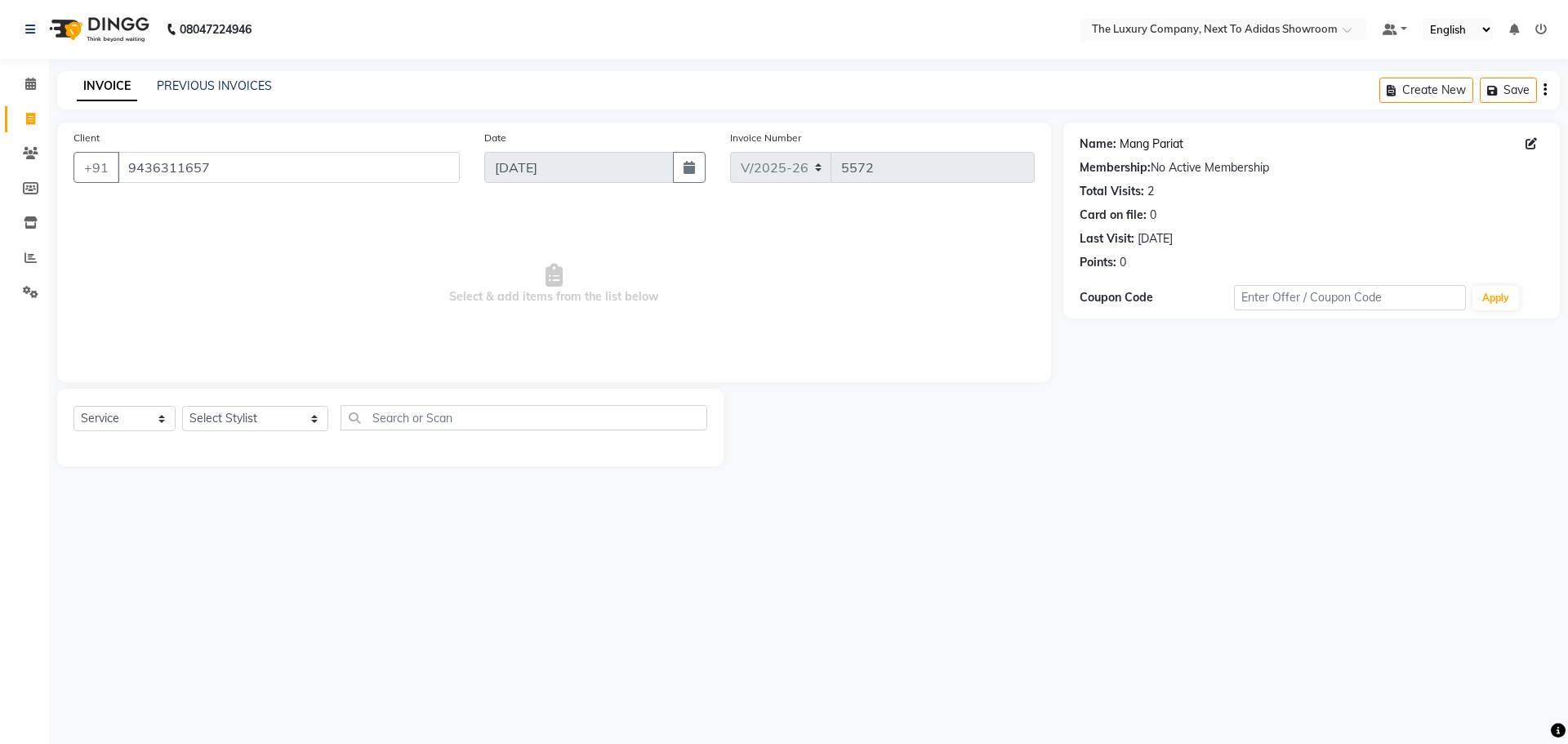
click at [1144, 143] on link "Mang Pariat" at bounding box center [1150, 143] width 64 height 17
click at [30, 249] on span at bounding box center [30, 258] width 29 height 19
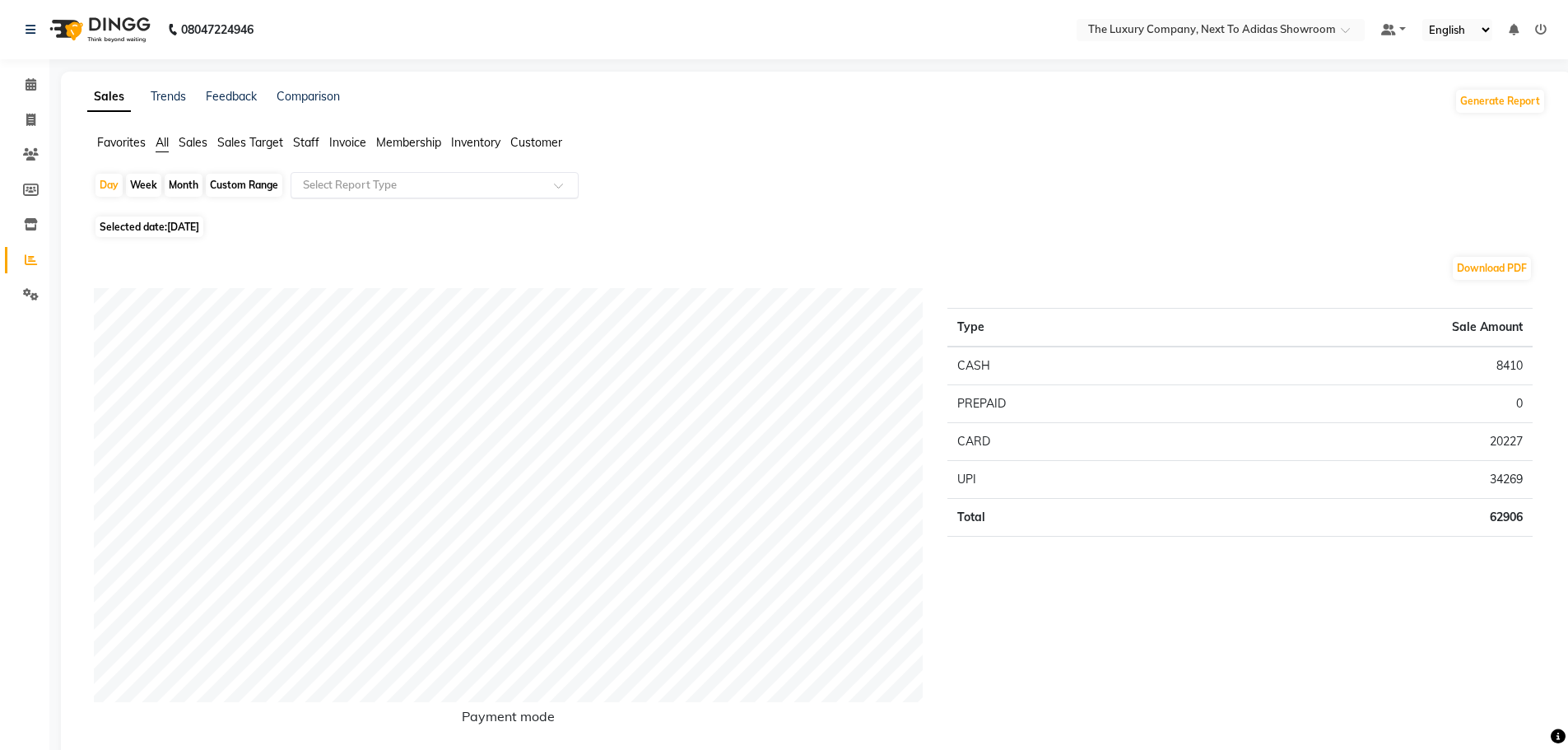
click at [380, 175] on div "Select Report Type" at bounding box center [434, 184] width 288 height 26
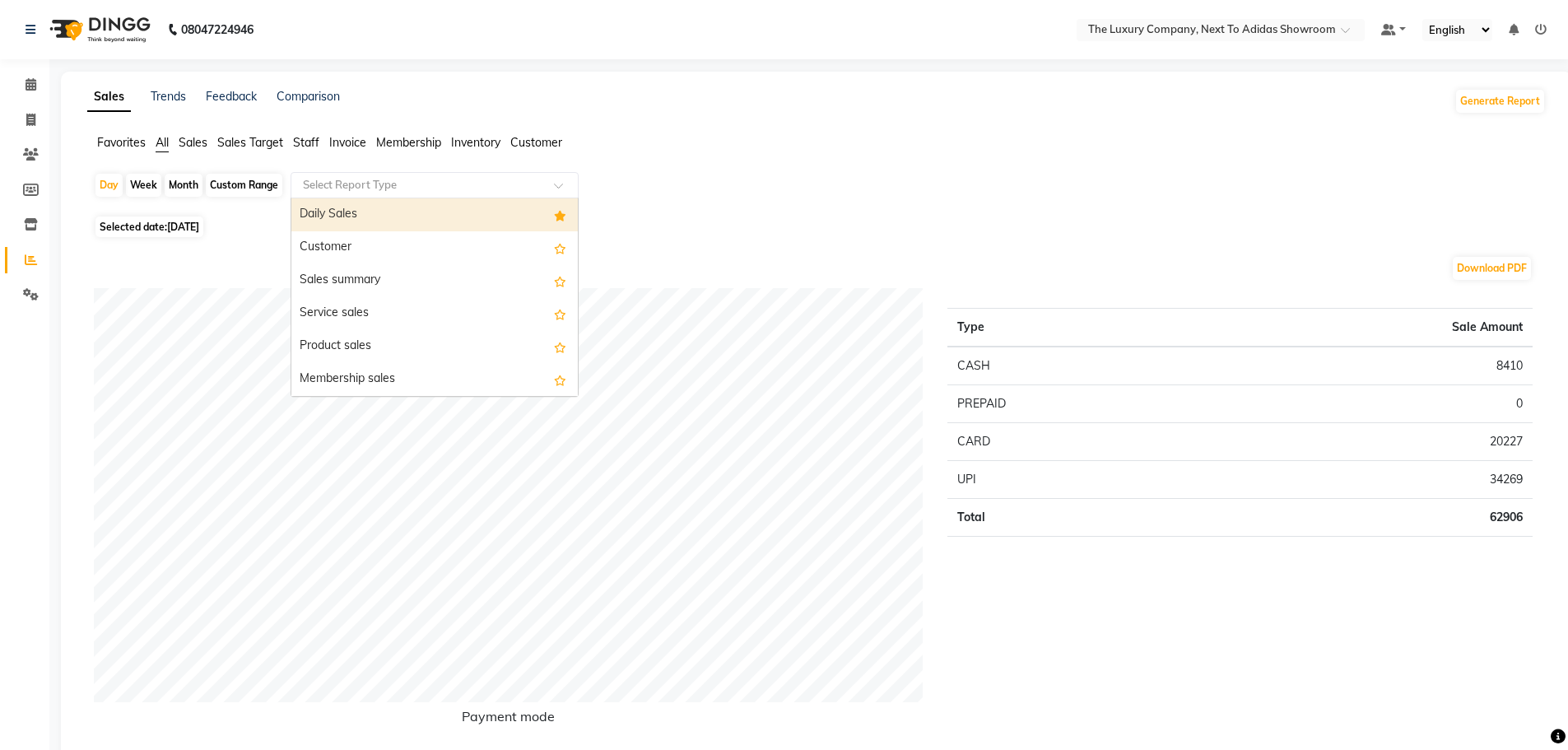
click at [363, 218] on div "Daily Sales" at bounding box center [434, 215] width 286 height 33
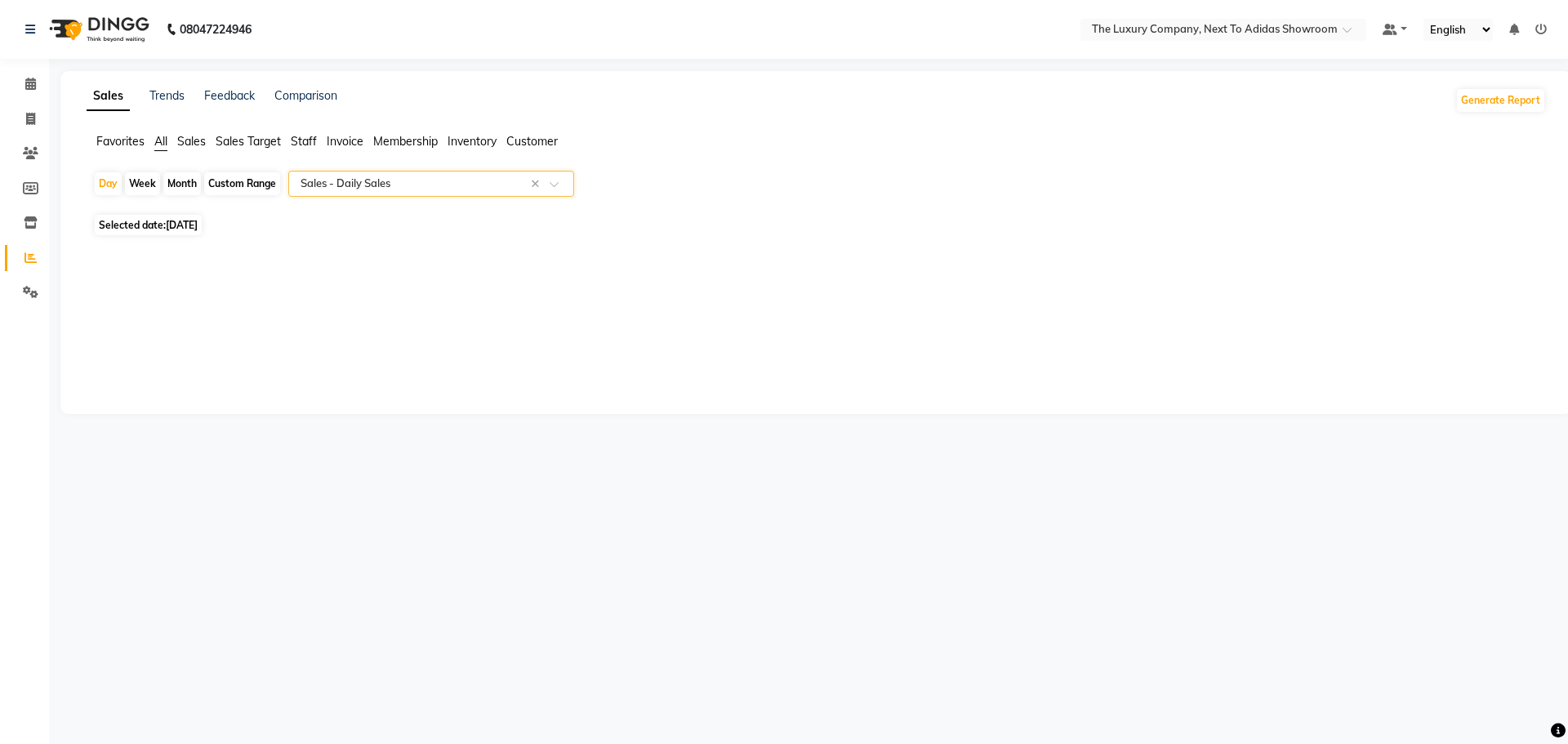
select select "full_report"
select select "csv"
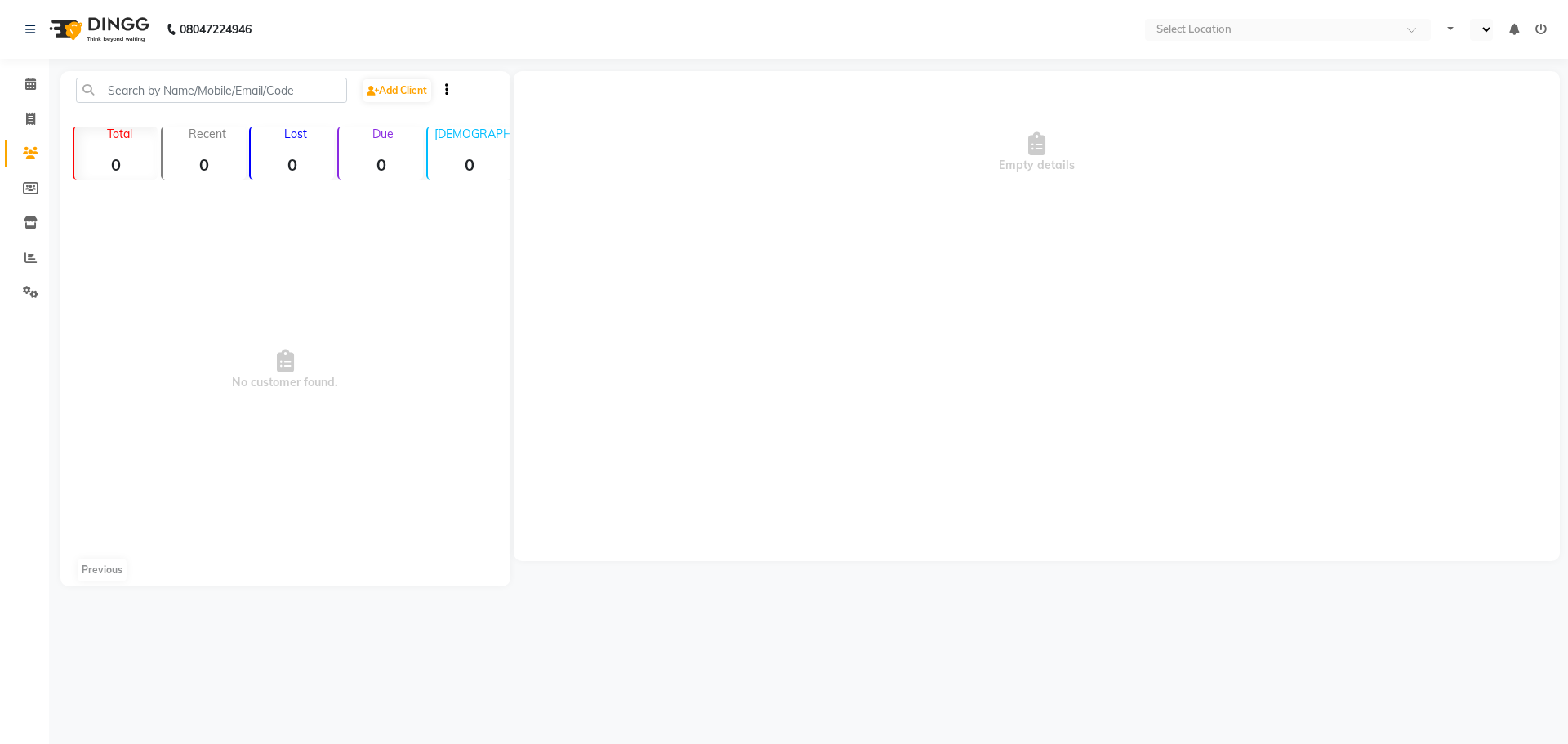
select select "en"
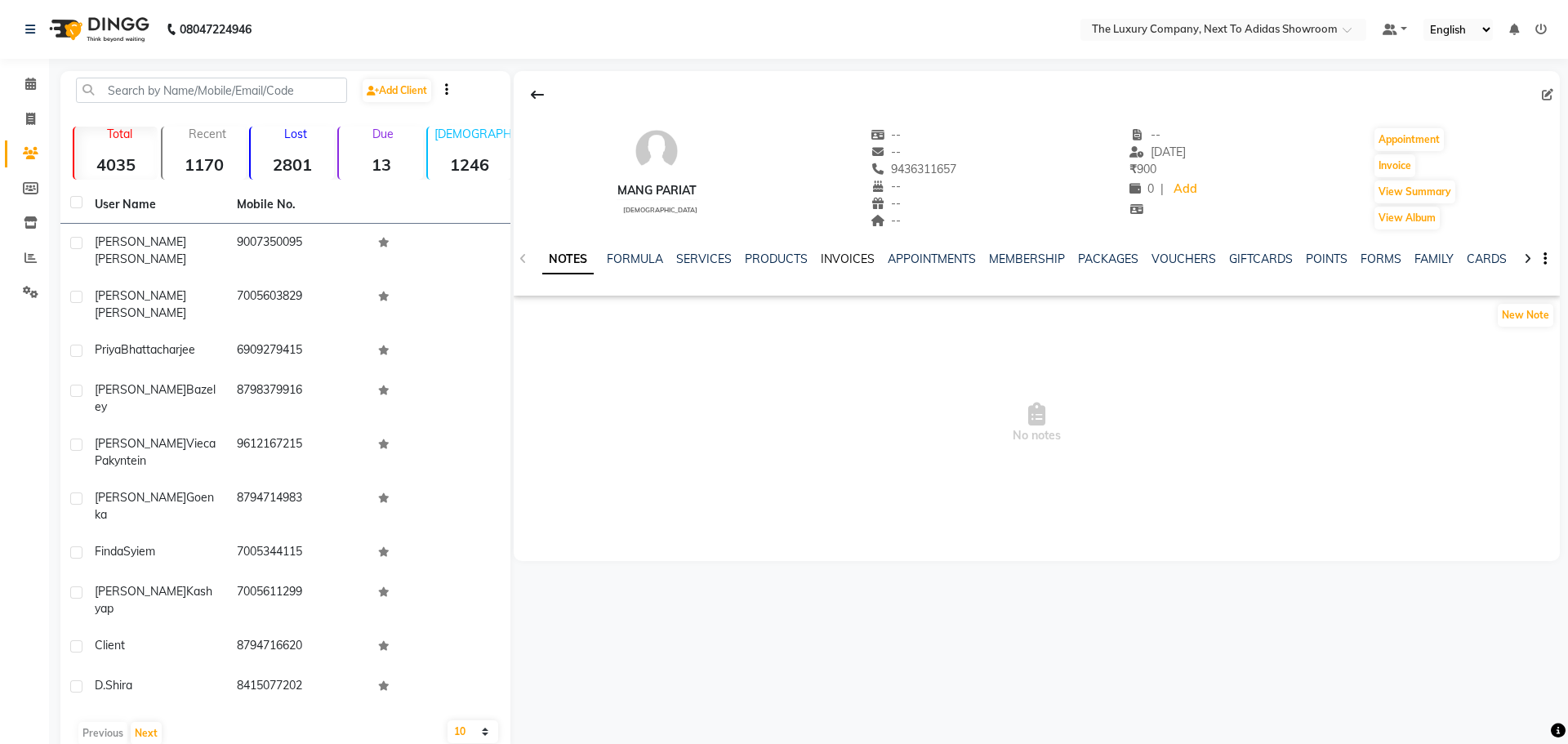
click at [860, 260] on link "INVOICES" at bounding box center [848, 259] width 54 height 14
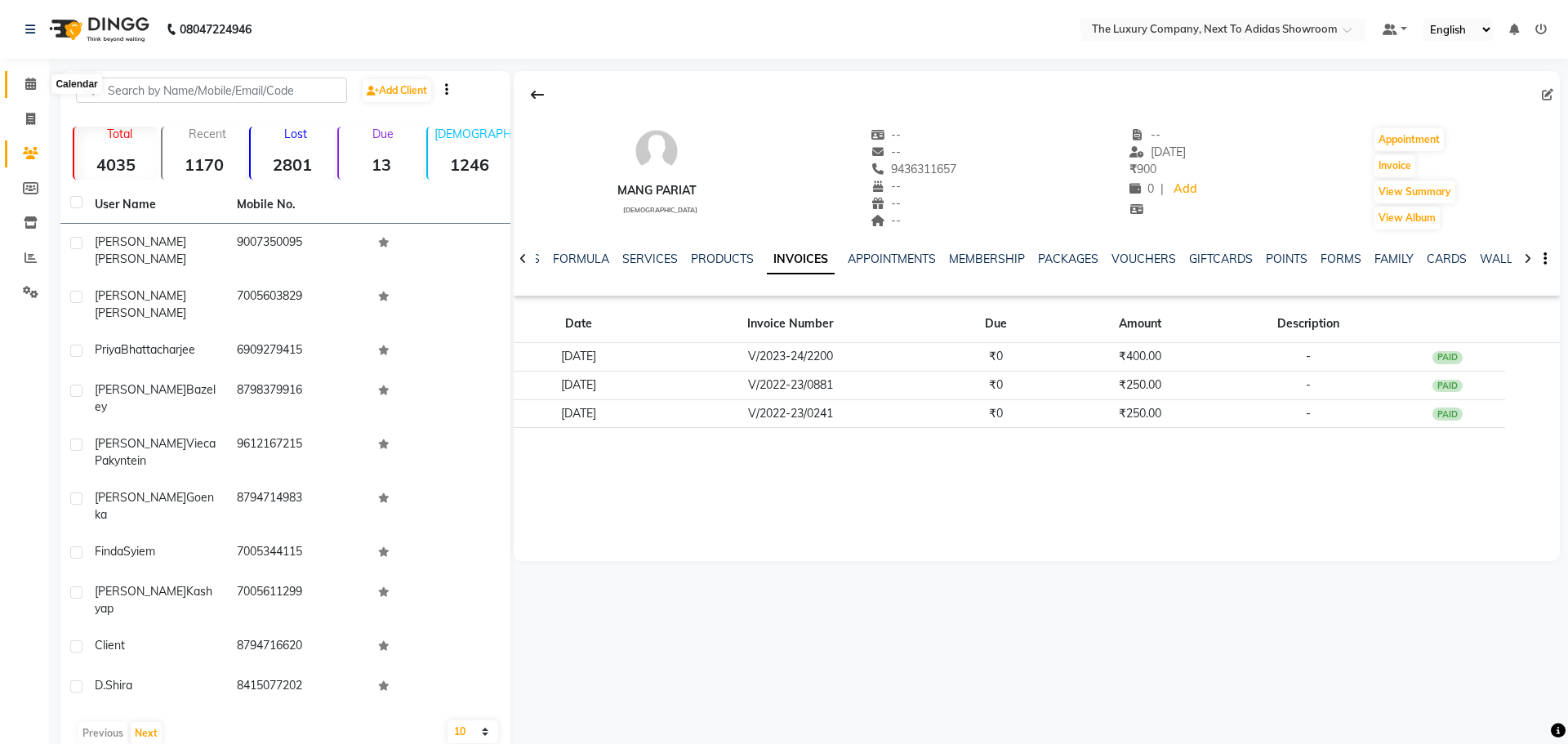
click at [41, 87] on span at bounding box center [30, 84] width 29 height 19
